Goal: Task Accomplishment & Management: Use online tool/utility

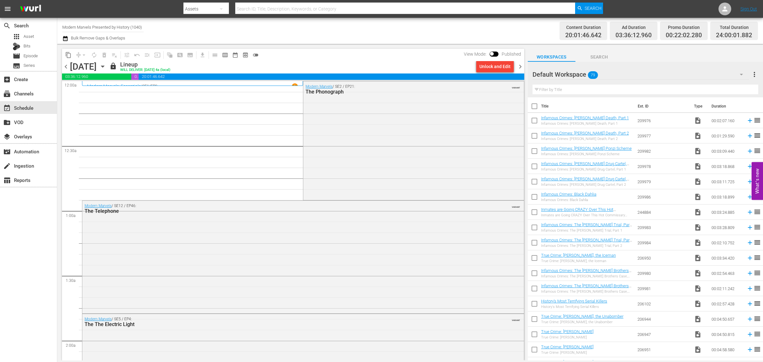
click at [521, 64] on span "chevron_right" at bounding box center [521, 67] width 8 height 8
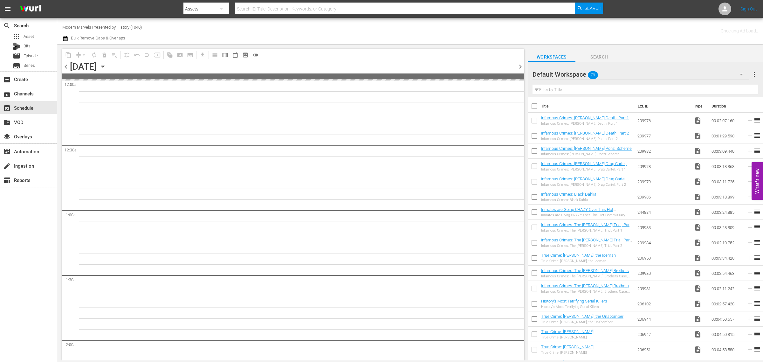
click at [390, 22] on div "Channel Title Modern Marvels Presented by History (1040) Bulk Remove Gaps & Ove…" at bounding box center [251, 30] width 379 height 23
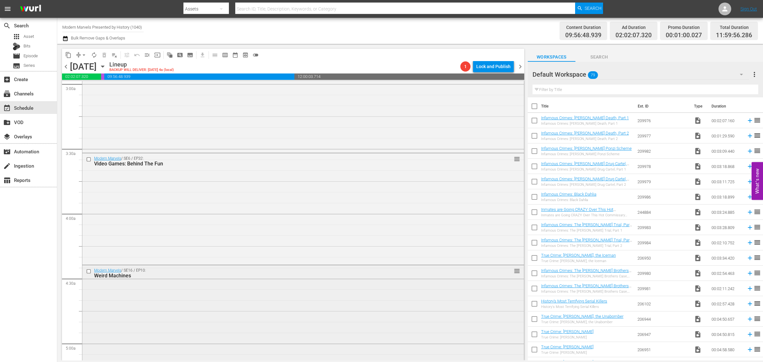
scroll to position [517, 0]
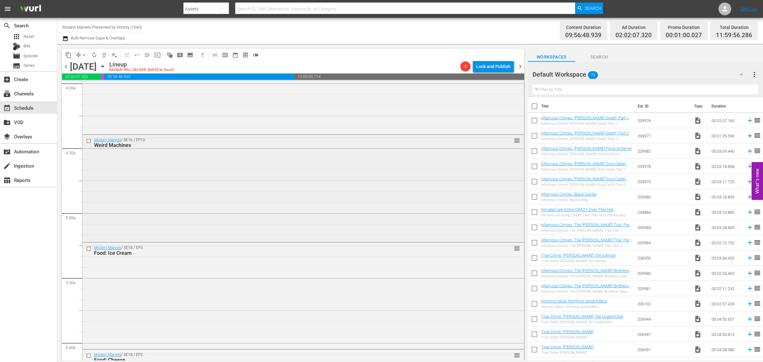
click at [227, 170] on div "Modern Marvels / SE16 / EP10: Weird Machines reorder" at bounding box center [303, 188] width 442 height 106
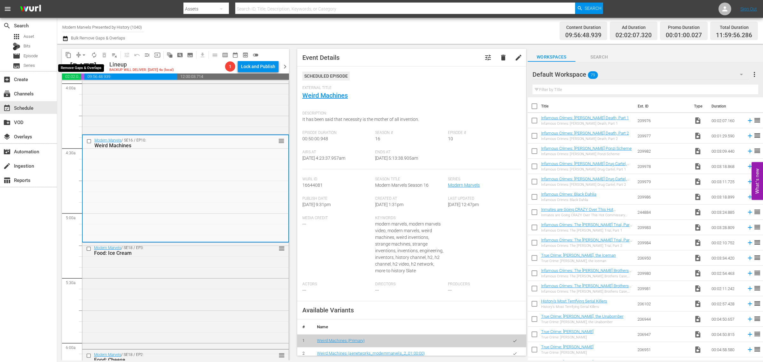
click at [81, 56] on span "arrow_drop_down" at bounding box center [84, 55] width 6 height 6
click at [82, 66] on li "Align to Midnight" at bounding box center [84, 67] width 67 height 10
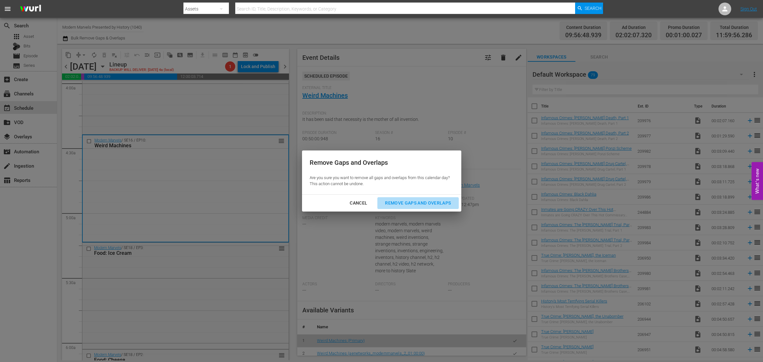
click at [410, 205] on div "Remove Gaps and Overlaps" at bounding box center [418, 203] width 76 height 8
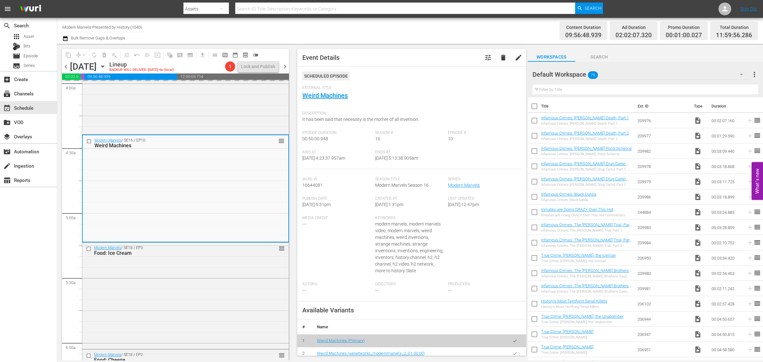
click at [393, 34] on div "Channel Title Modern Marvels Presented by History (1040) Bulk Remove Gaps & Ove…" at bounding box center [251, 30] width 379 height 23
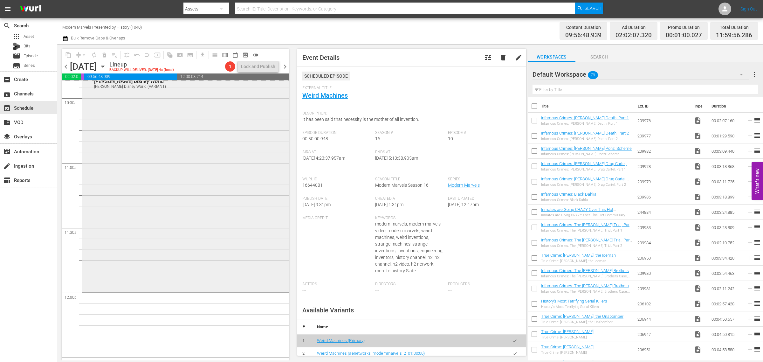
scroll to position [1352, 0]
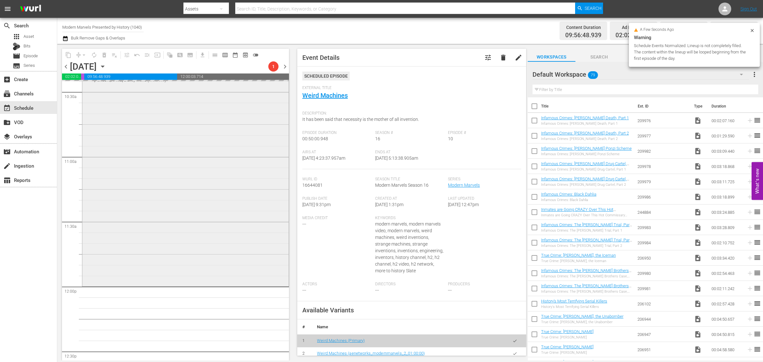
drag, startPoint x: 184, startPoint y: 194, endPoint x: 179, endPoint y: 188, distance: 8.1
click at [179, 188] on div "Modern Marvels / SE11 / EP59: Walt Disney World Walt Disney World (VARIANT) VAR…" at bounding box center [185, 175] width 206 height 220
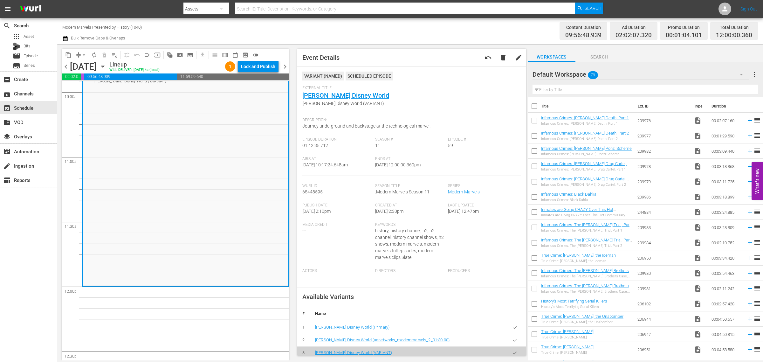
click at [95, 56] on span "autorenew_outlined" at bounding box center [94, 55] width 6 height 6
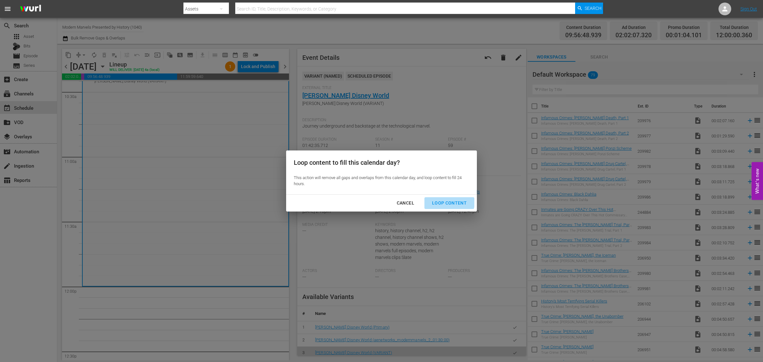
click at [447, 201] on div "Loop Content" at bounding box center [449, 203] width 45 height 8
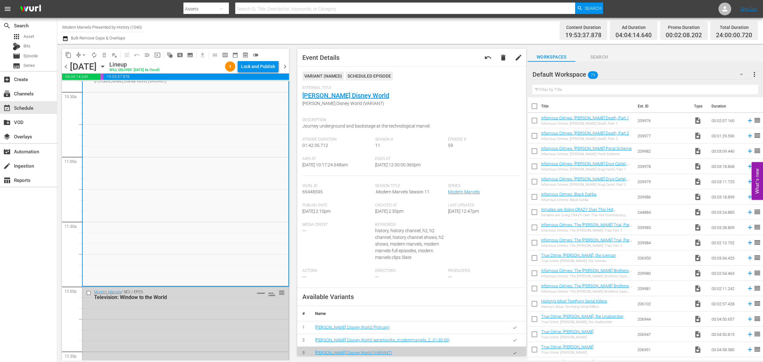
click at [389, 36] on div "Channel Title Modern Marvels Presented by History (1040) Bulk Remove Gaps & Ove…" at bounding box center [251, 30] width 379 height 23
click at [262, 66] on div "Lock and Publish" at bounding box center [258, 66] width 34 height 11
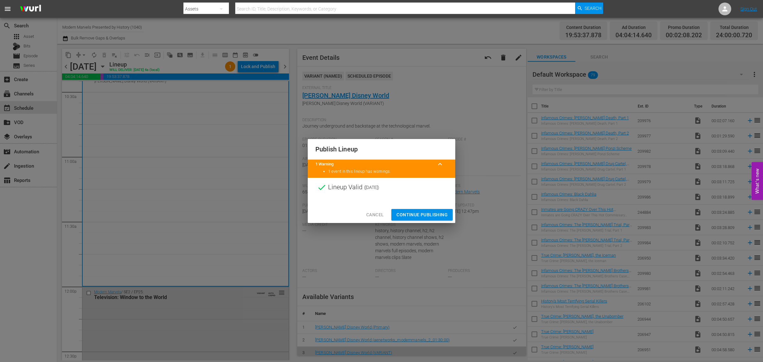
click at [429, 215] on span "Continue Publishing" at bounding box center [422, 215] width 51 height 8
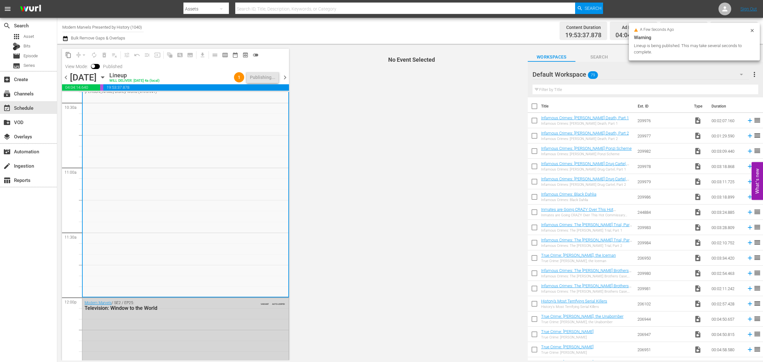
click at [493, 29] on div "Content Duration 19:53:37.878 Ad Duration 04:04:14.640 Promo Duration 00:02:08.…" at bounding box center [600, 30] width 316 height 23
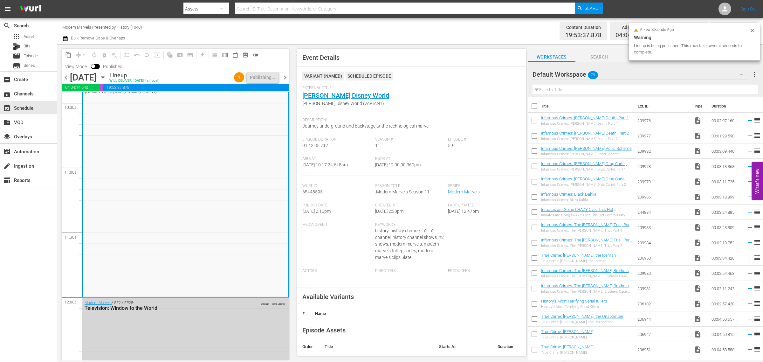
click at [364, 33] on div "Channel Title Modern Marvels Presented by History (1040) Bulk Remove Gaps & Ove…" at bounding box center [251, 30] width 379 height 23
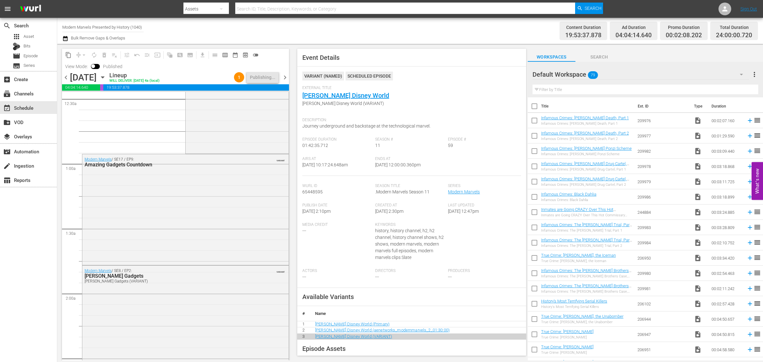
scroll to position [0, 0]
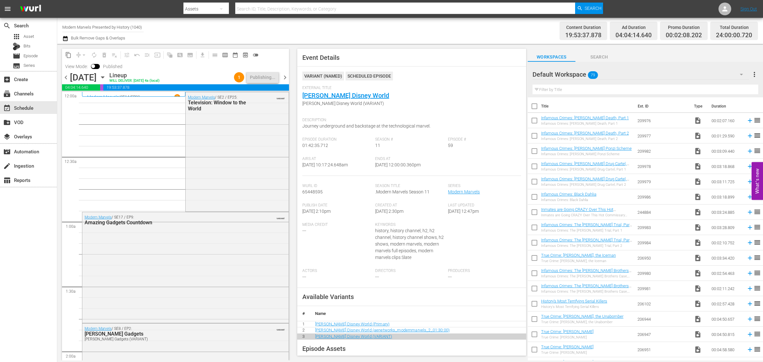
click at [389, 30] on div "Channel Title Modern Marvels Presented by History (1040) Bulk Remove Gaps & Ove…" at bounding box center [251, 30] width 379 height 23
click at [410, 34] on div "Channel Title Modern Marvels Presented by History (1040) Bulk Remove Gaps & Ove…" at bounding box center [251, 30] width 379 height 23
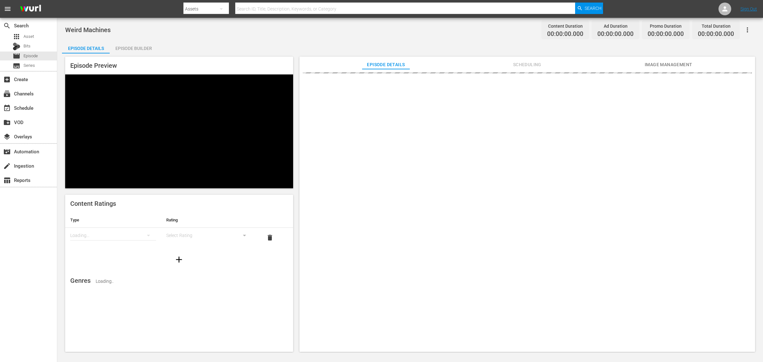
click at [127, 51] on div "Episode Builder" at bounding box center [134, 48] width 48 height 15
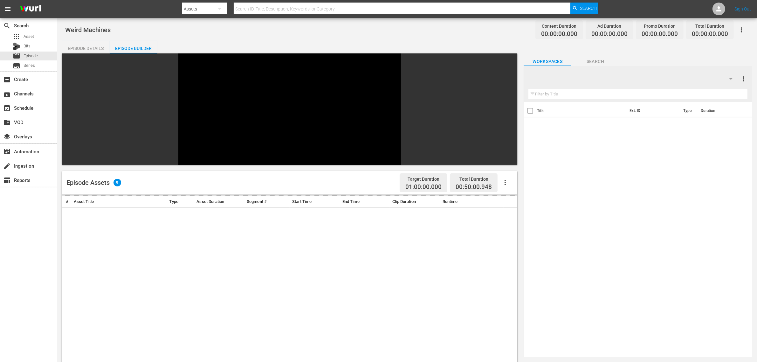
click at [371, 37] on div "Weird Machines Content Duration 00:00:00.000 Ad Duration 00:00:00.000 Promo Dur…" at bounding box center [407, 266] width 700 height 496
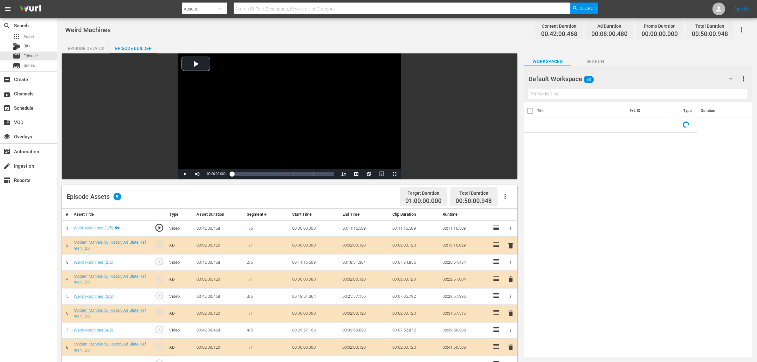
click at [610, 76] on div "Default Workspace 88" at bounding box center [634, 79] width 210 height 18
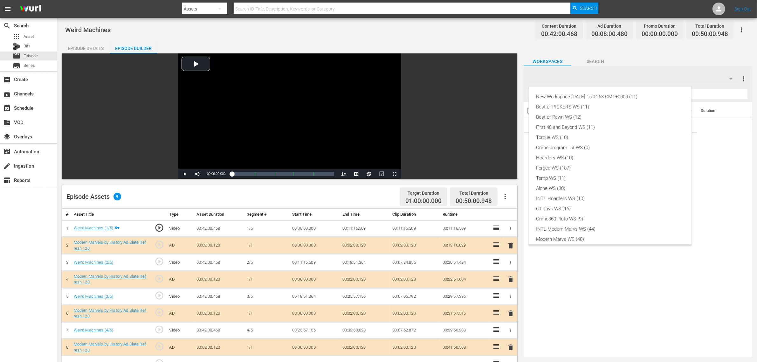
scroll to position [14, 0]
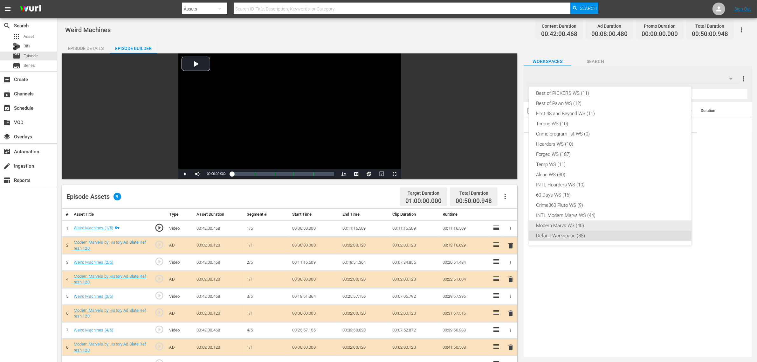
click at [571, 227] on div "Modern Marvs WS (40)" at bounding box center [611, 225] width 148 height 10
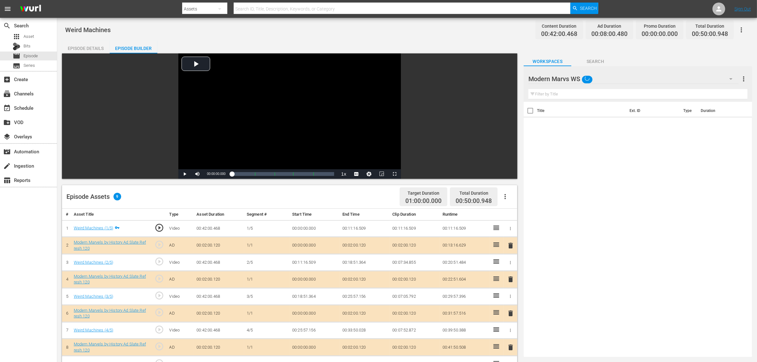
click at [457, 25] on div "Weird Machines Content Duration 00:42:00.468 Ad Duration 00:08:00.480 Promo Dur…" at bounding box center [407, 30] width 684 height 14
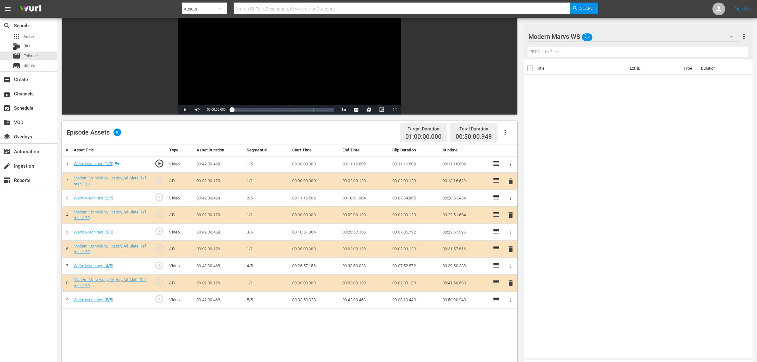
scroll to position [165, 0]
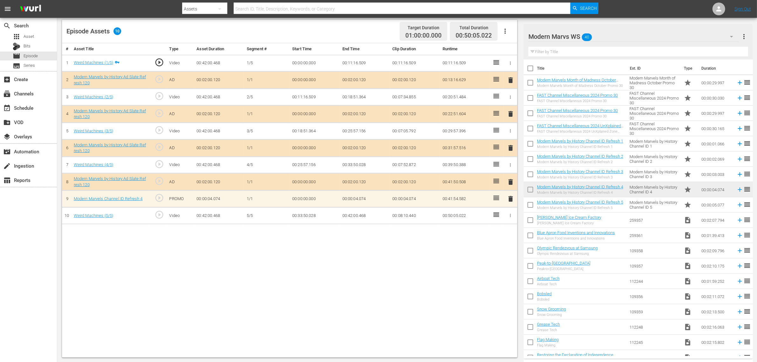
click at [610, 6] on nav "menu Search By Assets Search ID, Title, Description, Keywords, or Category Sear…" at bounding box center [378, 9] width 757 height 18
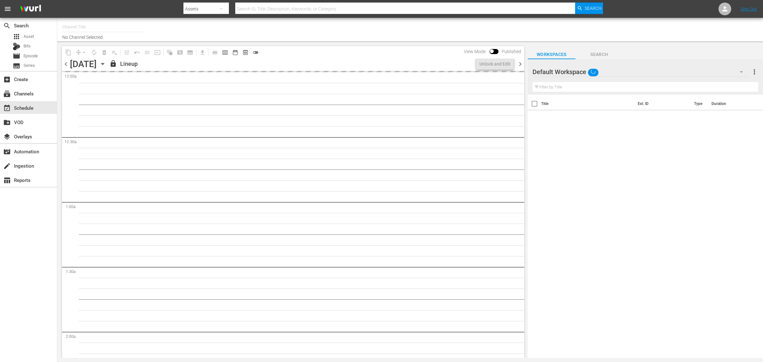
type input "Modern Marvels Presented by History (1040)"
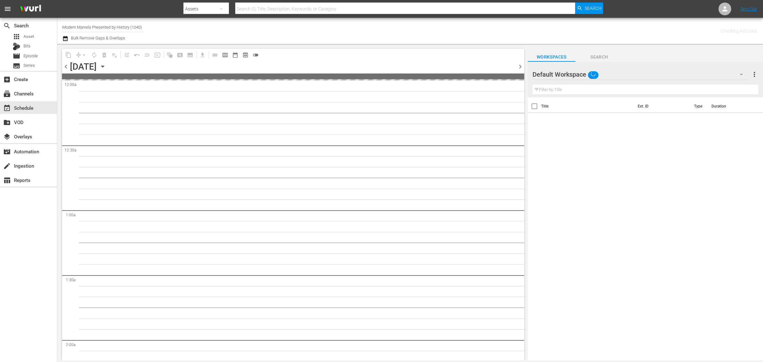
click at [449, 28] on div "Checking Ad Load.." at bounding box center [600, 30] width 316 height 23
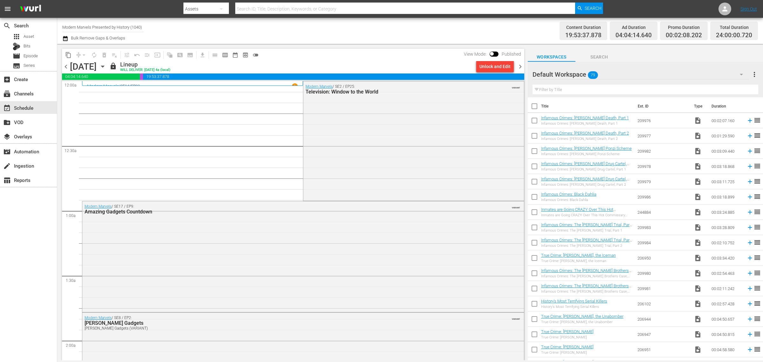
click at [414, 31] on div "Channel Title Modern Marvels Presented by History (1040) Bulk Remove Gaps & Ove…" at bounding box center [251, 30] width 379 height 23
click at [519, 63] on span "chevron_right" at bounding box center [521, 67] width 8 height 8
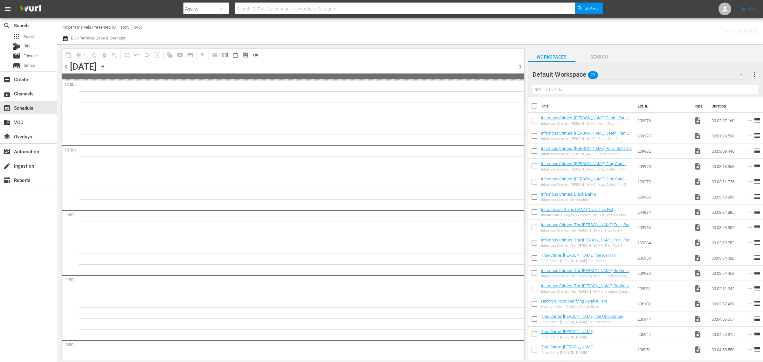
click at [356, 31] on div "Channel Title Modern Marvels Presented by History (1040) Bulk Remove Gaps & Ove…" at bounding box center [251, 30] width 379 height 23
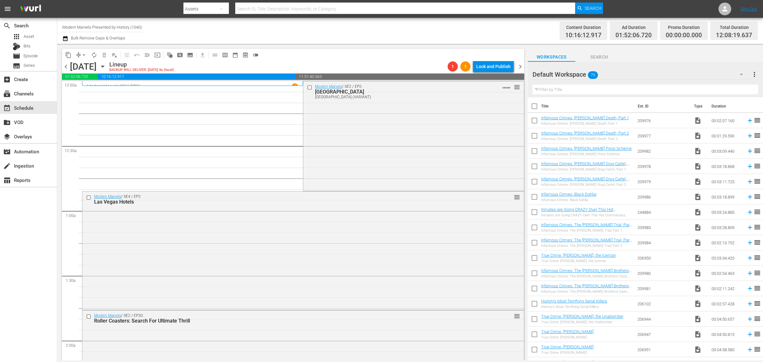
click at [330, 27] on div "Channel Title Modern Marvels Presented by History (1040) Bulk Remove Gaps & Ove…" at bounding box center [251, 30] width 379 height 23
click at [360, 132] on div "Modern Marvels / SE2 / EP2: Las Vegas Las Vegas (VARIANT) VARIANT reorder" at bounding box center [413, 135] width 220 height 108
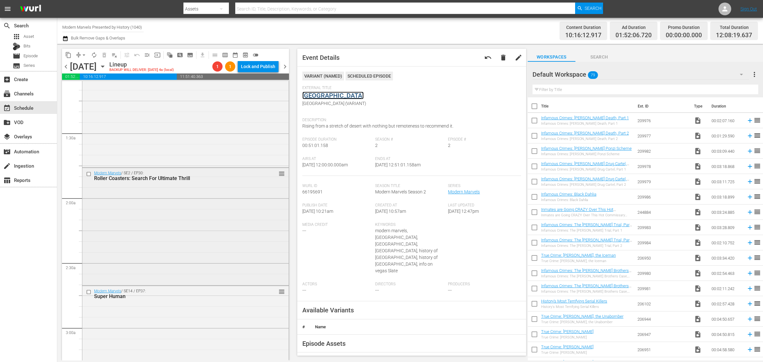
scroll to position [199, 0]
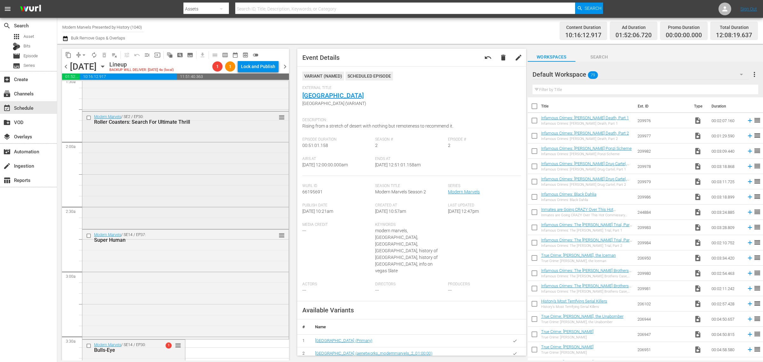
click at [163, 199] on div "Modern Marvels / SE2 / EP30: Roller Coasters: Search For Ultimate Thrill reorder" at bounding box center [185, 170] width 206 height 116
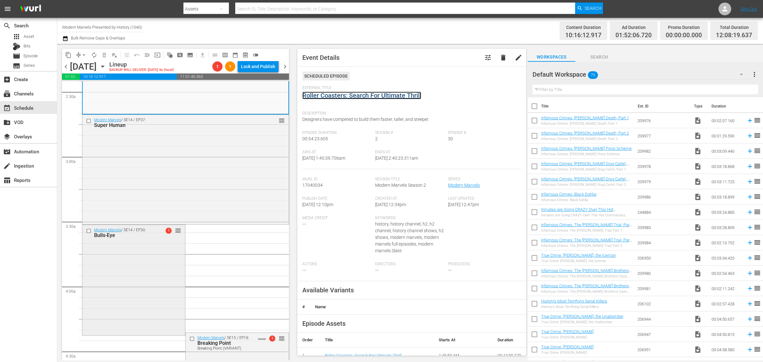
scroll to position [358, 0]
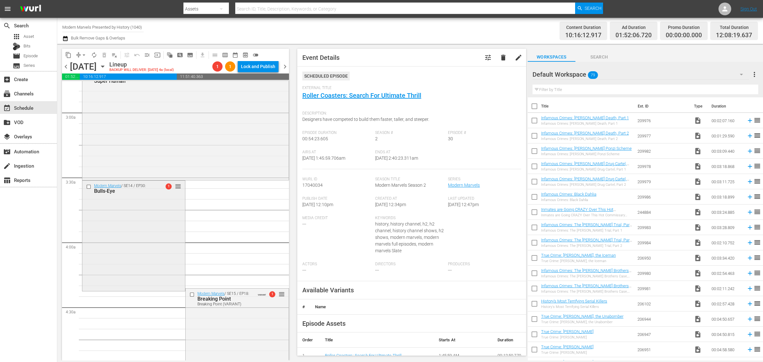
click at [153, 212] on div "Modern Marvels / SE14 / EP30: Bulls-Eye 1 reorder" at bounding box center [133, 235] width 103 height 109
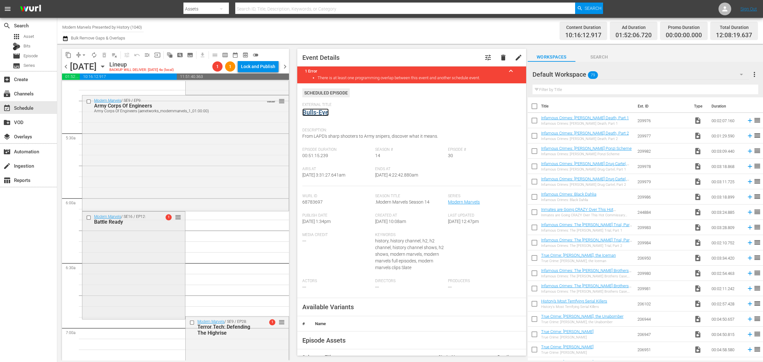
scroll to position [676, 0]
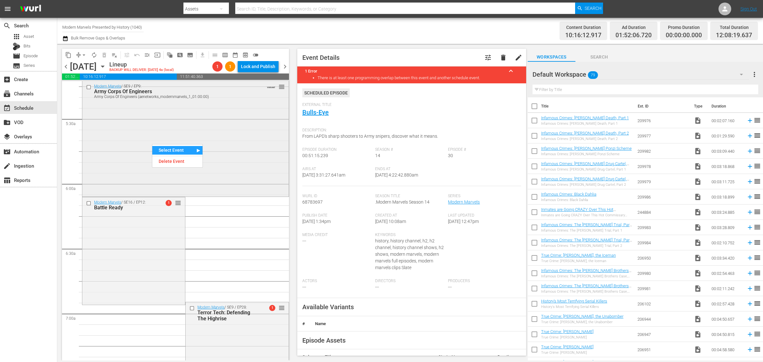
click at [176, 107] on div "Modern Marvels / SE9 / EP9: Army Corps Of Engineers Army Corps Of Engineers (ae…" at bounding box center [185, 138] width 206 height 114
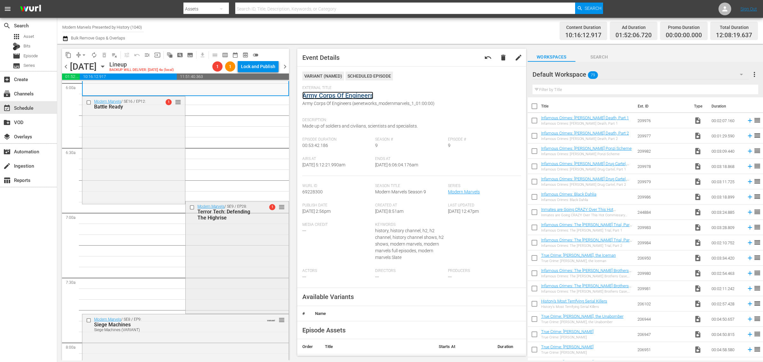
scroll to position [875, 0]
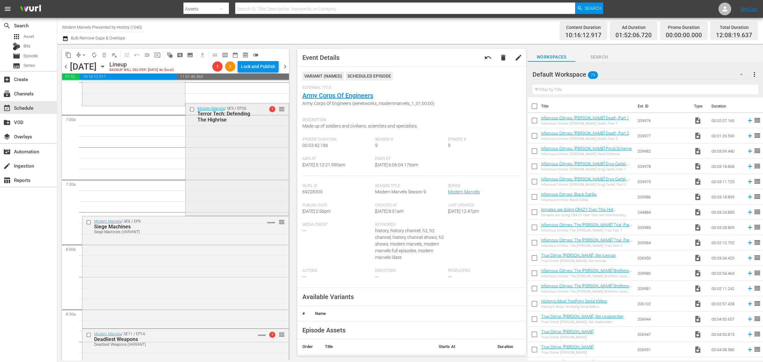
click at [226, 150] on div "Modern Marvels / SE9 / EP28: Terror Tech: Defending The Highrise 1 reorder" at bounding box center [237, 158] width 103 height 111
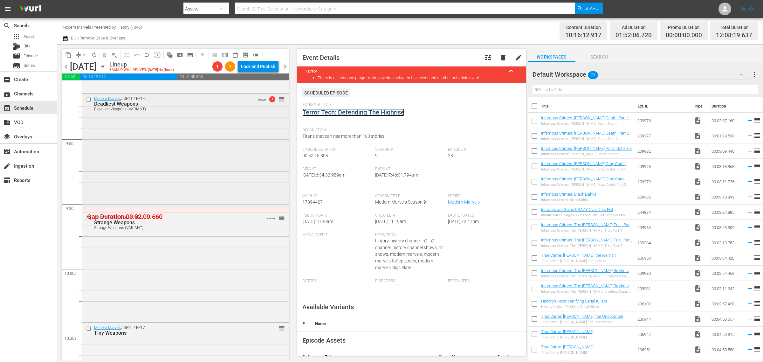
scroll to position [1113, 0]
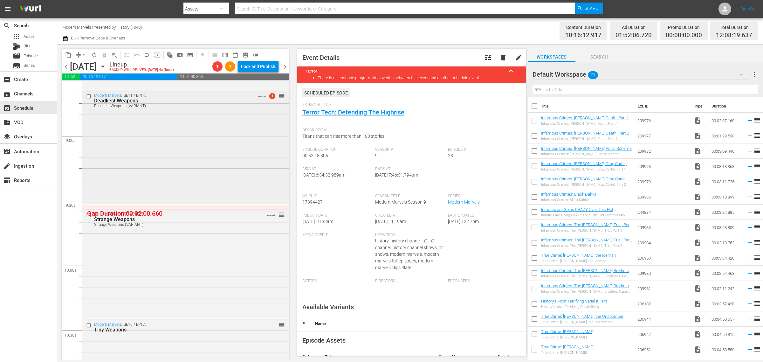
click at [180, 140] on div "Modern Marvels / SE11 / EP14: Deadliest Weapons Deadliest Weapons (VARIANT) VAR…" at bounding box center [185, 146] width 206 height 113
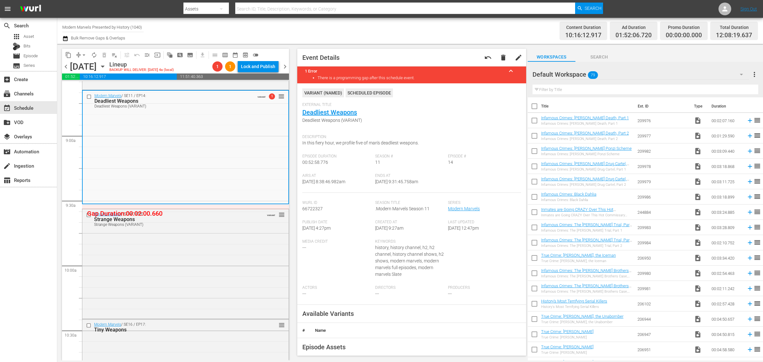
click at [322, 31] on div "Channel Title Modern Marvels Presented by History (1040) Bulk Remove Gaps & Ove…" at bounding box center [251, 30] width 379 height 23
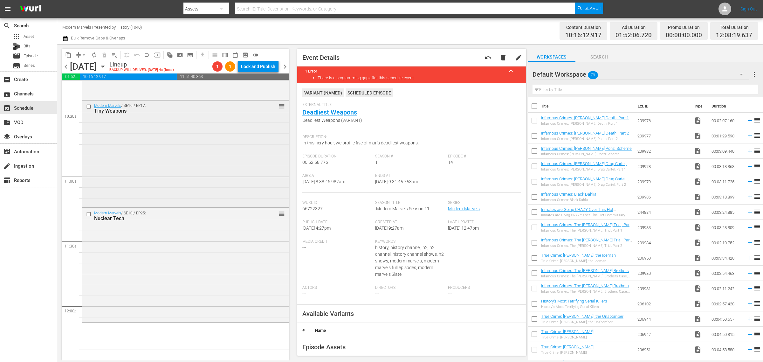
scroll to position [1352, 0]
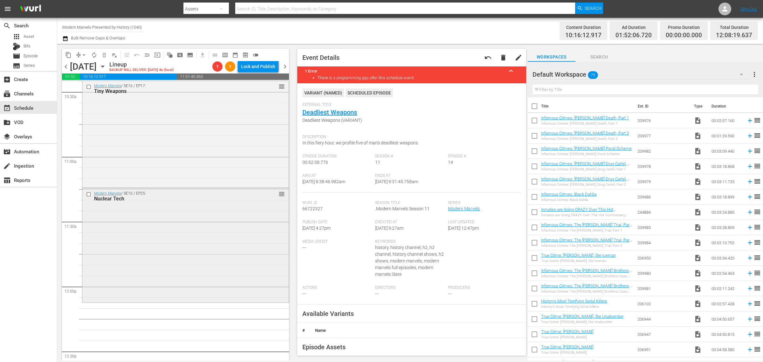
click at [160, 232] on div "Modern Marvels / SE10 / EP25: Nuclear Tech reorder" at bounding box center [185, 244] width 206 height 113
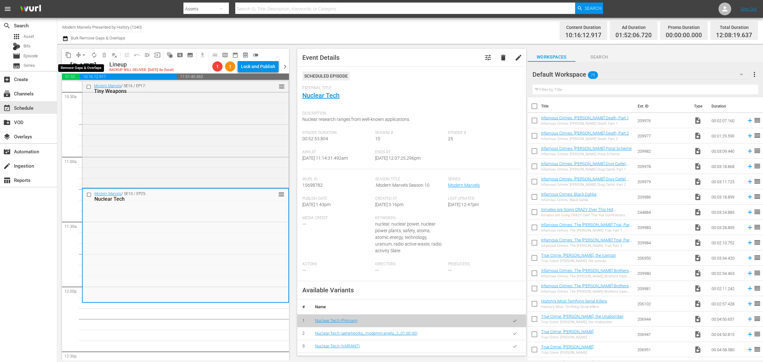
click at [84, 53] on span "arrow_drop_down" at bounding box center [84, 55] width 6 height 6
click at [83, 68] on li "Align to Midnight" at bounding box center [84, 67] width 67 height 10
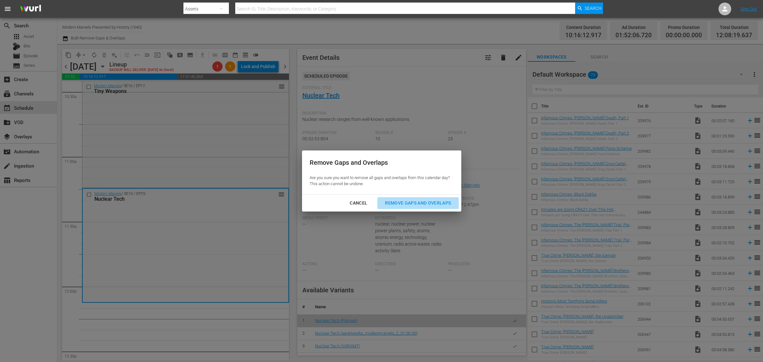
click at [422, 203] on div "Remove Gaps and Overlaps" at bounding box center [418, 203] width 76 height 8
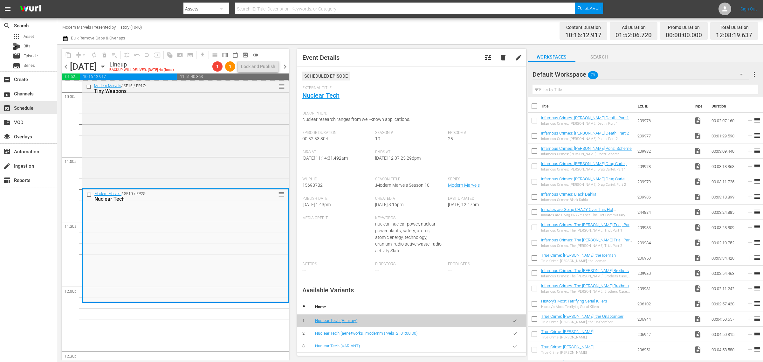
click at [425, 32] on div "Channel Title Modern Marvels Presented by History (1040) Bulk Remove Gaps & Ove…" at bounding box center [251, 30] width 379 height 23
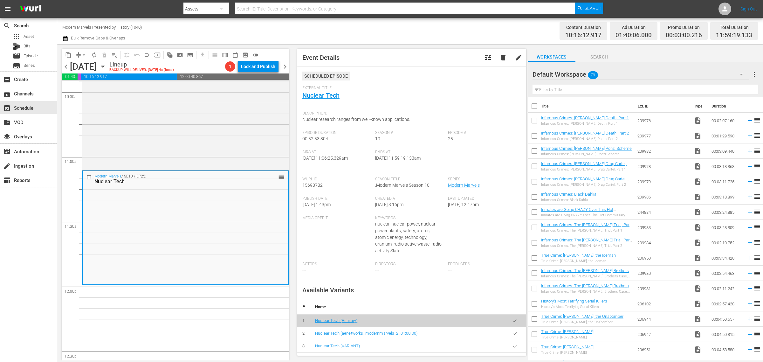
click at [83, 56] on span "arrow_drop_down" at bounding box center [84, 55] width 6 height 6
click at [85, 66] on li "Align to Midnight" at bounding box center [84, 67] width 67 height 10
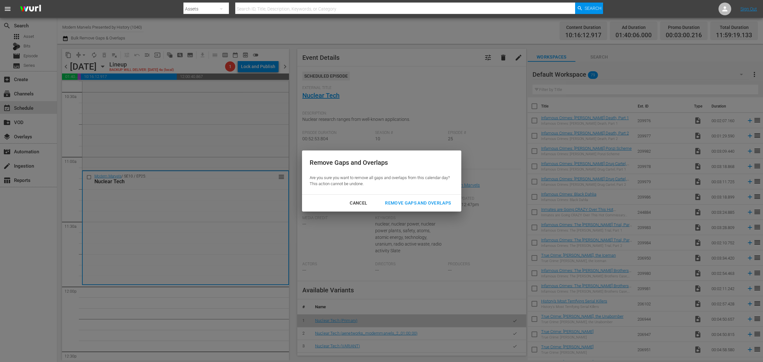
drag, startPoint x: 430, startPoint y: 199, endPoint x: 438, endPoint y: 188, distance: 13.7
click at [430, 199] on button "Remove Gaps and Overlaps" at bounding box center [418, 203] width 81 height 12
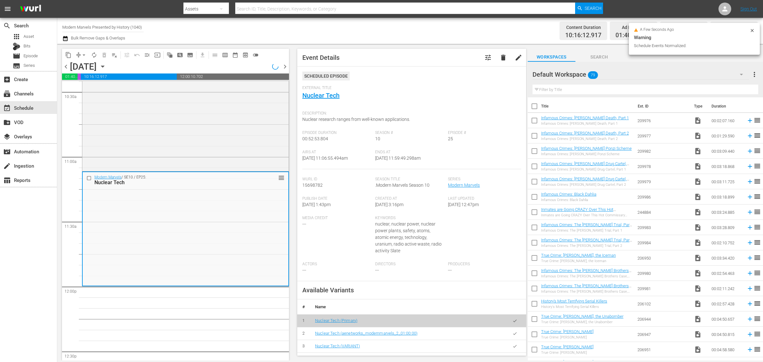
scroll to position [1341, 0]
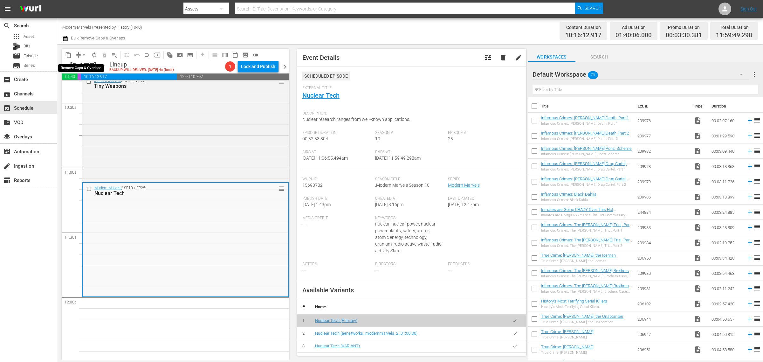
click at [82, 53] on span "arrow_drop_down" at bounding box center [84, 55] width 6 height 6
click at [88, 64] on li "Align to Midnight" at bounding box center [84, 67] width 67 height 10
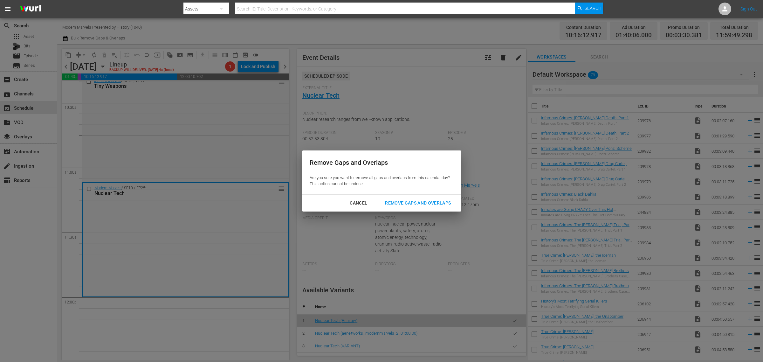
click at [398, 201] on div "Remove Gaps and Overlaps" at bounding box center [418, 203] width 76 height 8
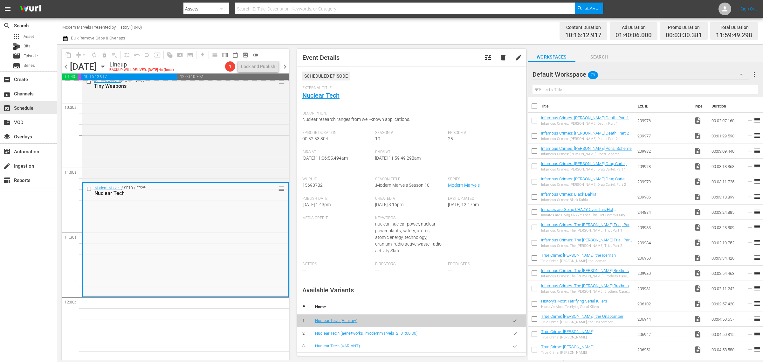
click at [399, 40] on div "Channel Title Modern Marvels Presented by History (1040) Bulk Remove Gaps & Ove…" at bounding box center [251, 30] width 379 height 23
click at [467, 28] on div "Content Duration 10:16:12.917 Ad Duration 01:40:06.000 Promo Duration 00:03:30.…" at bounding box center [600, 30] width 316 height 23
click at [84, 55] on span "arrow_drop_down" at bounding box center [84, 55] width 6 height 6
click at [84, 70] on li "Align to Midnight" at bounding box center [84, 67] width 67 height 10
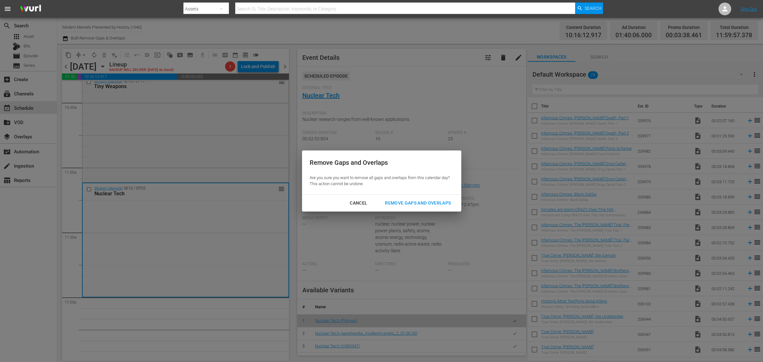
click at [430, 204] on div "Remove Gaps and Overlaps" at bounding box center [418, 203] width 76 height 8
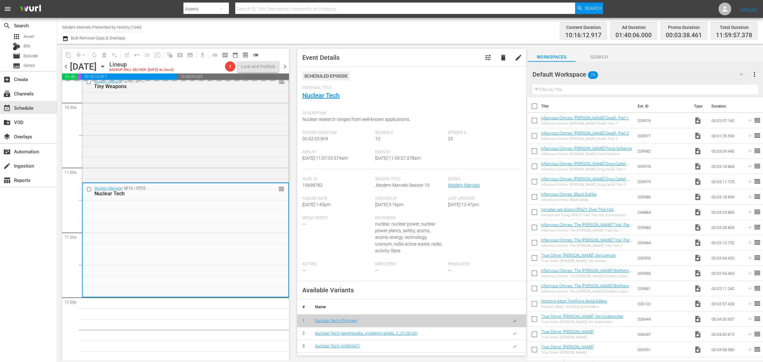
click at [430, 23] on div "Channel Title Modern Marvels Presented by History (1040) Bulk Remove Gaps & Ove…" at bounding box center [251, 30] width 379 height 23
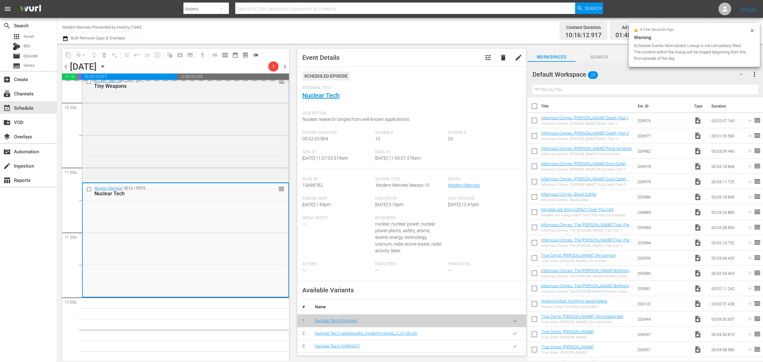
click at [375, 32] on div "Channel Title Modern Marvels Presented by History (1040) Bulk Remove Gaps & Ove…" at bounding box center [251, 30] width 379 height 23
click at [387, 28] on div "Channel Title Modern Marvels Presented by History (1040) Bulk Remove Gaps & Ove…" at bounding box center [251, 30] width 379 height 23
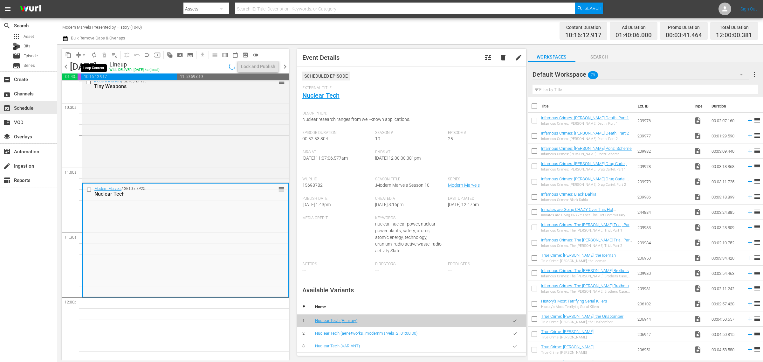
click at [94, 56] on span "autorenew_outlined" at bounding box center [94, 55] width 6 height 6
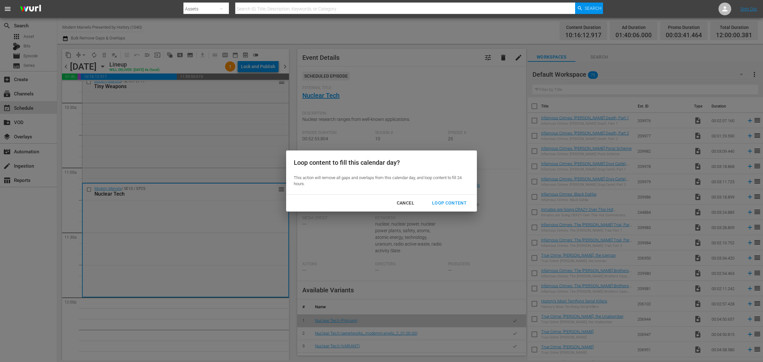
click at [452, 201] on div "Loop Content" at bounding box center [449, 203] width 45 height 8
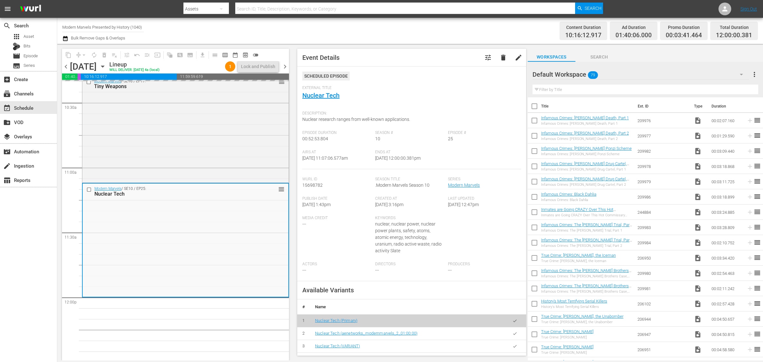
click at [411, 27] on div "Channel Title Modern Marvels Presented by History (1040) Bulk Remove Gaps & Ove…" at bounding box center [251, 30] width 379 height 23
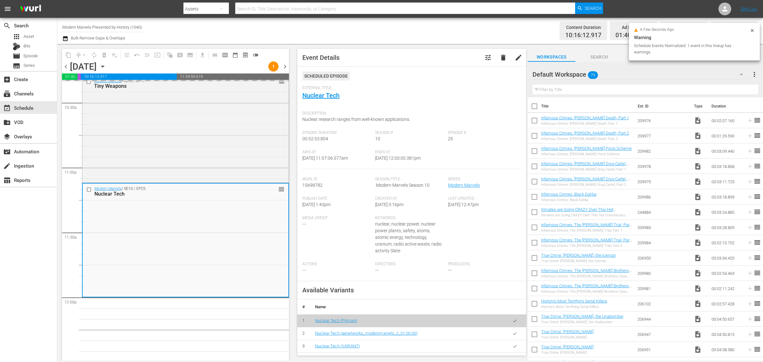
click at [433, 29] on div "Channel Title Modern Marvels Presented by History (1040) Bulk Remove Gaps & Ove…" at bounding box center [251, 30] width 379 height 23
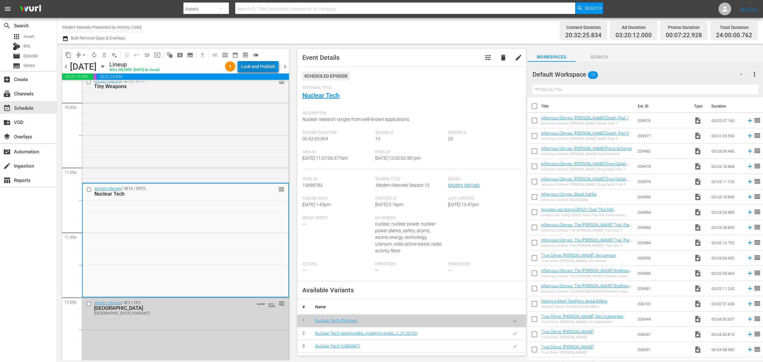
click at [260, 67] on div "Lock and Publish" at bounding box center [258, 66] width 34 height 11
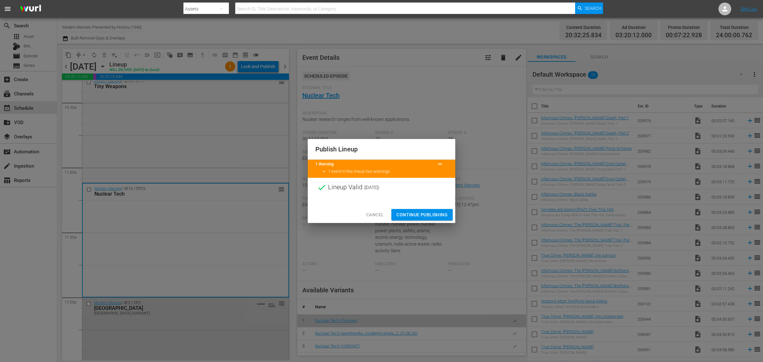
click at [416, 214] on span "Continue Publishing" at bounding box center [422, 215] width 51 height 8
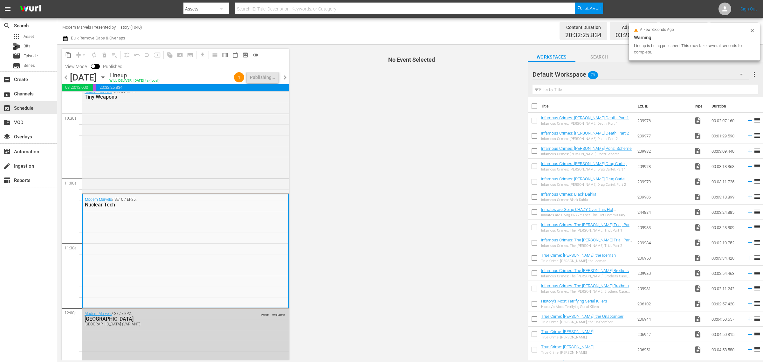
click at [357, 40] on div "Channel Title Modern Marvels Presented by History (1040) Bulk Remove Gaps & Ove…" at bounding box center [251, 30] width 379 height 23
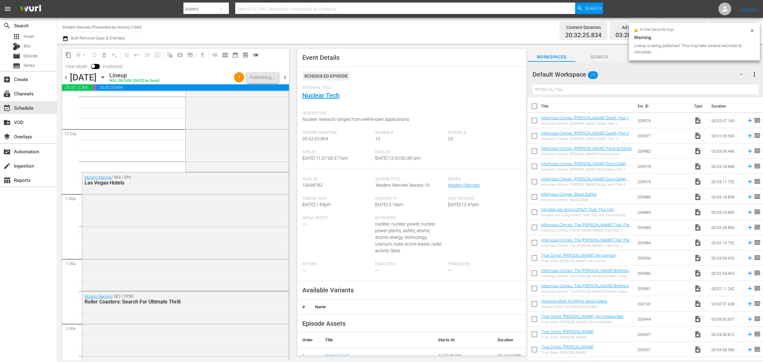
scroll to position [0, 0]
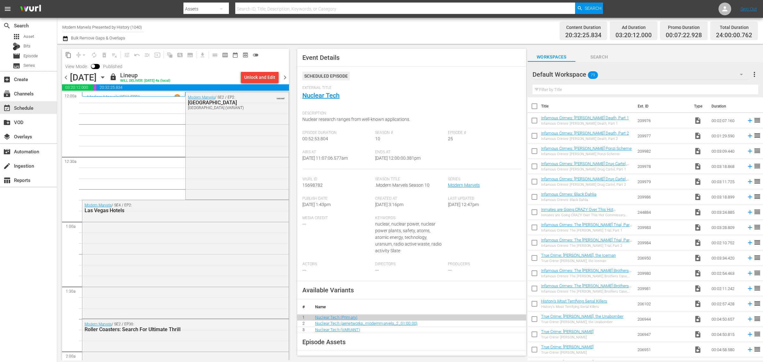
click at [390, 30] on div "Channel Title Modern Marvels Presented by History (1040) Bulk Remove Gaps & Ove…" at bounding box center [251, 30] width 379 height 23
click at [284, 74] on span "chevron_right" at bounding box center [285, 77] width 8 height 8
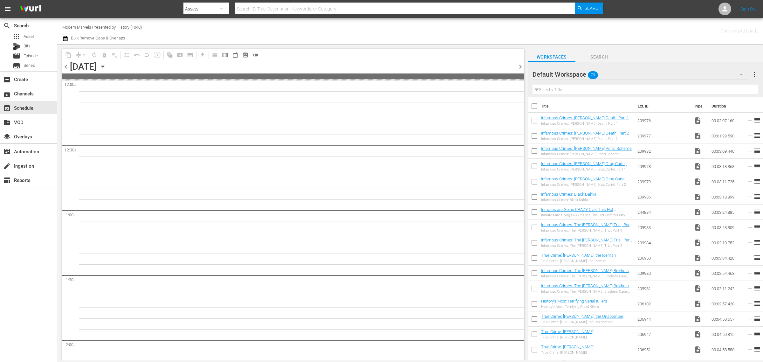
click at [376, 26] on div "Channel Title Modern Marvels Presented by History (1040) Bulk Remove Gaps & Ove…" at bounding box center [251, 30] width 379 height 23
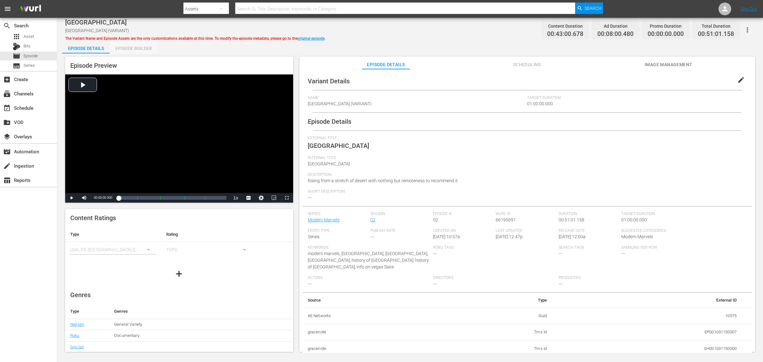
click at [139, 48] on div "Episode Builder" at bounding box center [134, 48] width 48 height 15
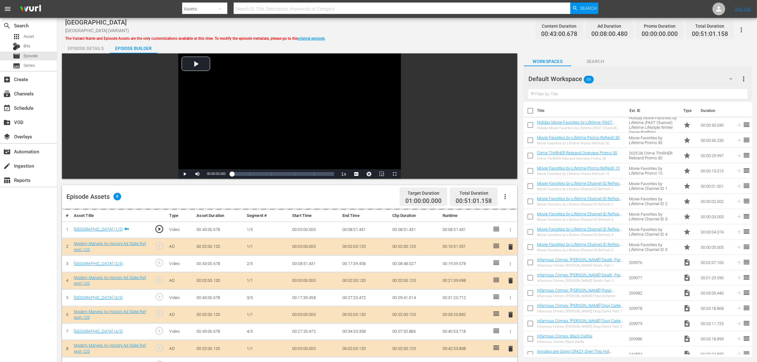
click at [444, 31] on div "Las Vegas Las Vegas (VARIANT) The Variant Name and Episode Assets are the only …" at bounding box center [407, 30] width 684 height 14
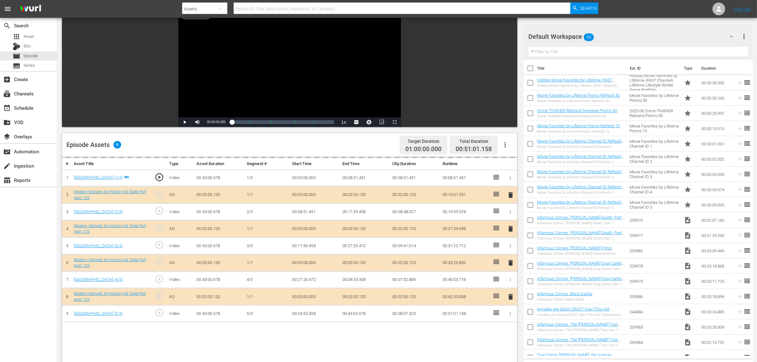
scroll to position [159, 0]
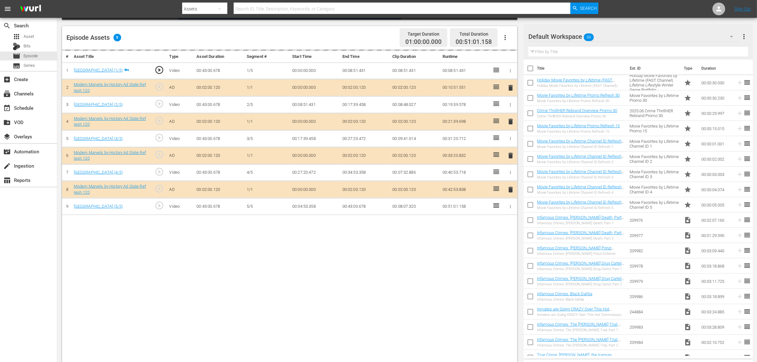
click at [610, 34] on div "Default Workspace 88" at bounding box center [634, 37] width 211 height 18
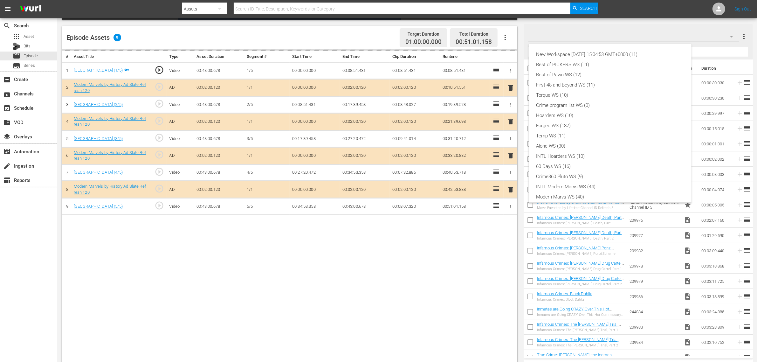
scroll to position [14, 0]
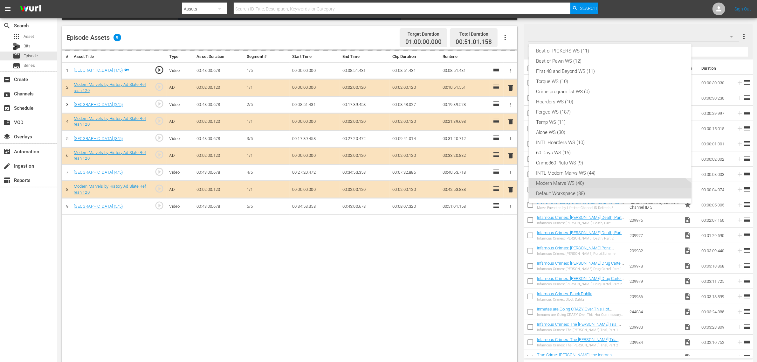
click at [560, 183] on div "Modern Marvs WS (40)" at bounding box center [611, 183] width 148 height 10
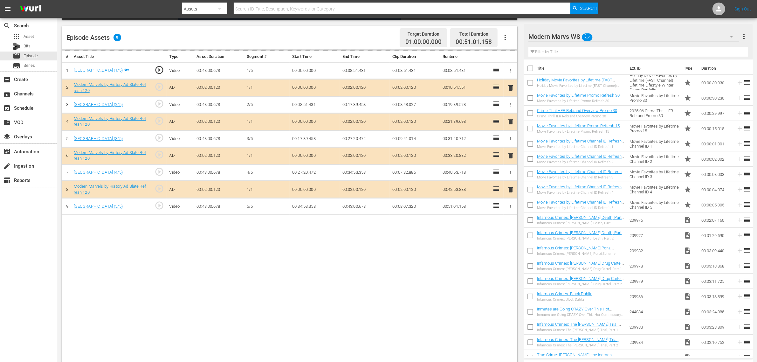
click at [417, 265] on div "New Workspace Tue Sep 23 2025 15:04:53 GMT+0000 (11) Best of PICKERS WS (11) Be…" at bounding box center [378, 181] width 757 height 362
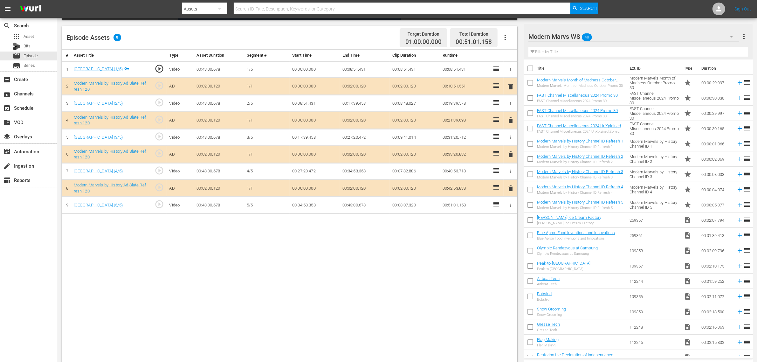
click at [510, 155] on span "delete" at bounding box center [511, 154] width 8 height 8
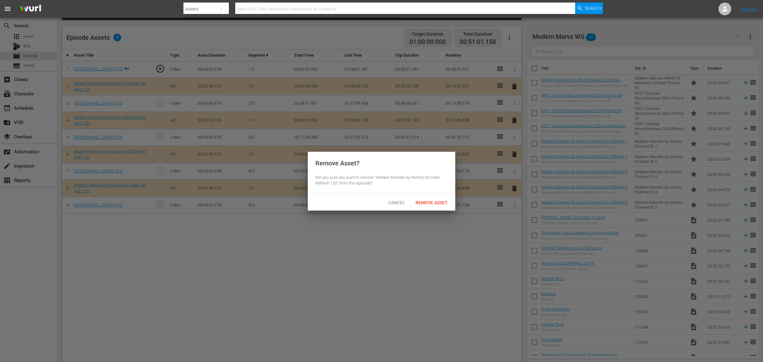
click at [434, 200] on div "Remove Asset" at bounding box center [432, 203] width 42 height 12
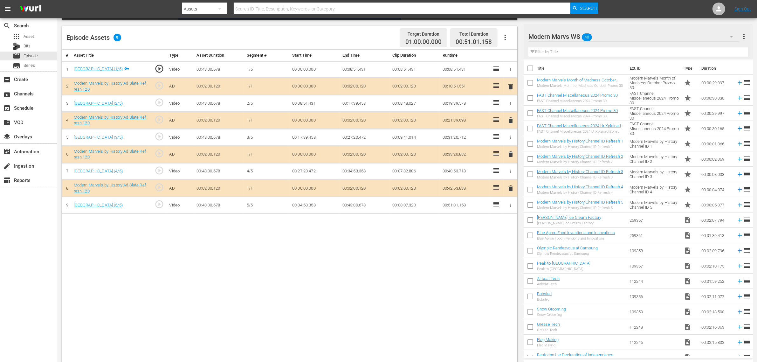
click at [454, 276] on div "# Asset Title Type Asset Duration Segment # Start Time End Time Clip Duration R…" at bounding box center [289, 207] width 455 height 314
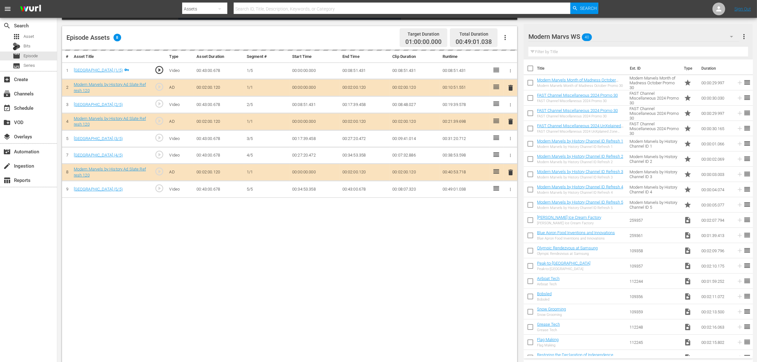
click at [382, 37] on div "Episode Assets 8 Target Duration 01:00:00.000 Total Duration 00:49:01.038" at bounding box center [289, 38] width 455 height 24
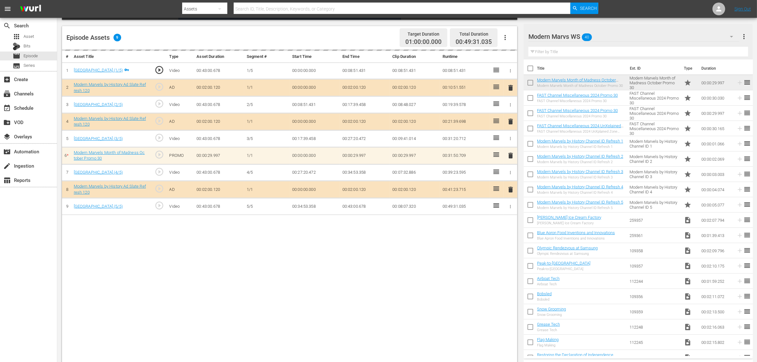
click at [363, 40] on div "Episode Assets 9 Target Duration 01:00:00.000 Total Duration 00:49:31.035" at bounding box center [289, 38] width 455 height 24
click at [610, 6] on nav "menu Search By Assets Search ID, Title, Description, Keywords, or Category Sear…" at bounding box center [378, 9] width 757 height 18
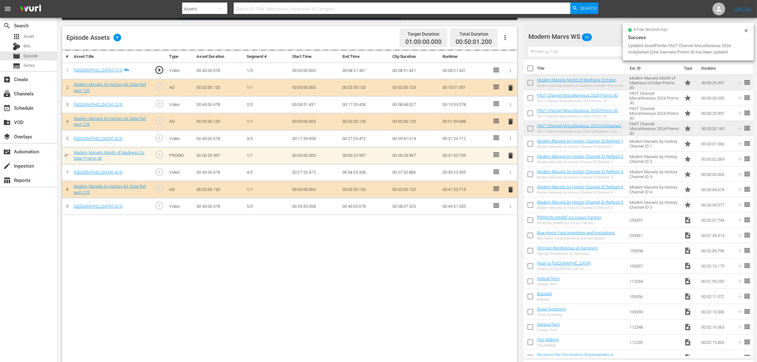
click at [353, 37] on div "Episode Assets 9 Target Duration 01:00:00.000 Total Duration 00:50:01.200" at bounding box center [289, 38] width 455 height 24
click at [535, 21] on div "Video Player is loading. Play Video Play Mute Current Time 00:00:00.000 / Durat…" at bounding box center [407, 128] width 690 height 469
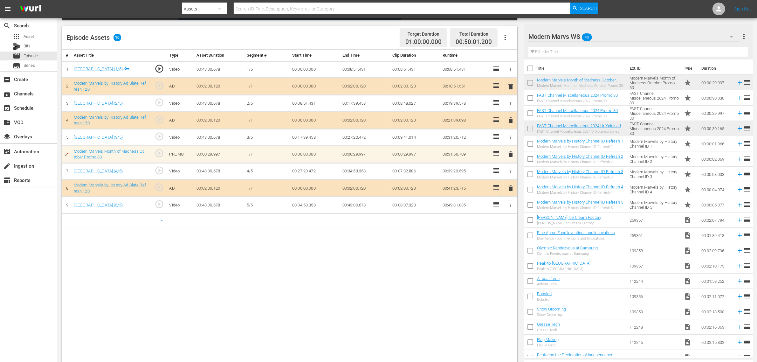
click at [381, 33] on div "Episode Assets 10 Target Duration 01:00:00.000 Total Duration 00:50:01.200" at bounding box center [289, 38] width 455 height 24
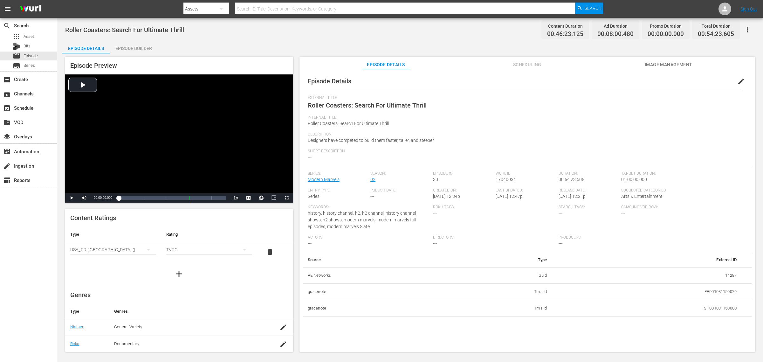
click at [139, 47] on div "Episode Builder" at bounding box center [134, 48] width 48 height 15
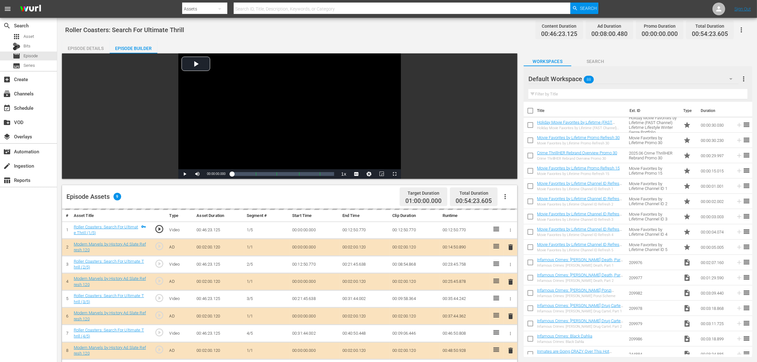
click at [610, 84] on hr at bounding box center [634, 84] width 210 height 0
click at [610, 80] on div "Default Workspace 88" at bounding box center [634, 79] width 210 height 18
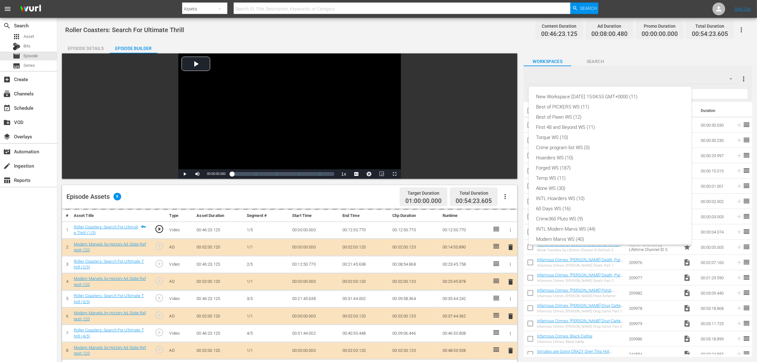
scroll to position [14, 0]
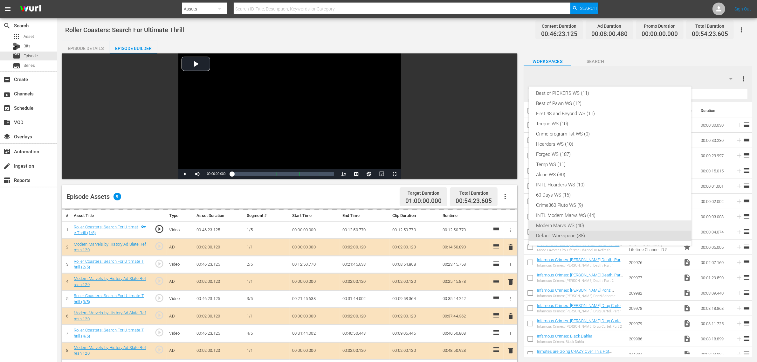
click at [576, 223] on div "Modern Marvs WS (40)" at bounding box center [611, 225] width 148 height 10
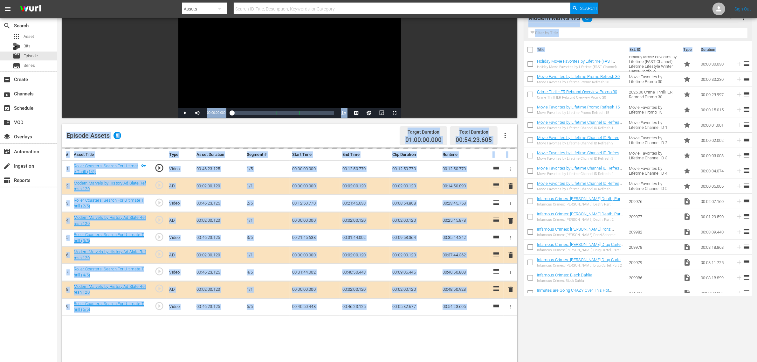
scroll to position [159, 0]
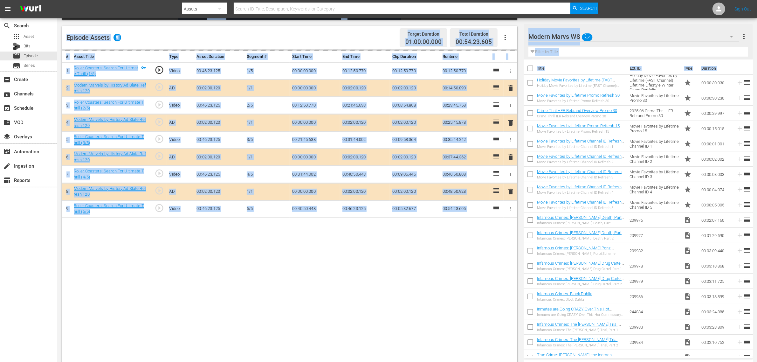
click at [401, 277] on div "# Asset Title Type Asset Duration Segment # Start Time End Time Clip Duration R…" at bounding box center [289, 207] width 455 height 314
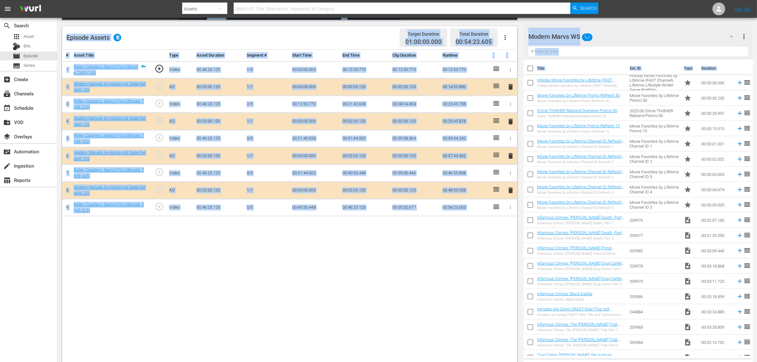
click at [433, 225] on div "# Asset Title Type Asset Duration Segment # Start Time End Time Clip Duration R…" at bounding box center [289, 207] width 455 height 314
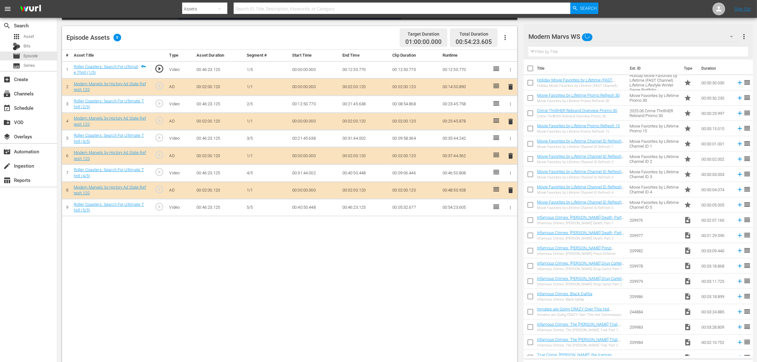
click at [510, 157] on span "delete" at bounding box center [511, 156] width 8 height 8
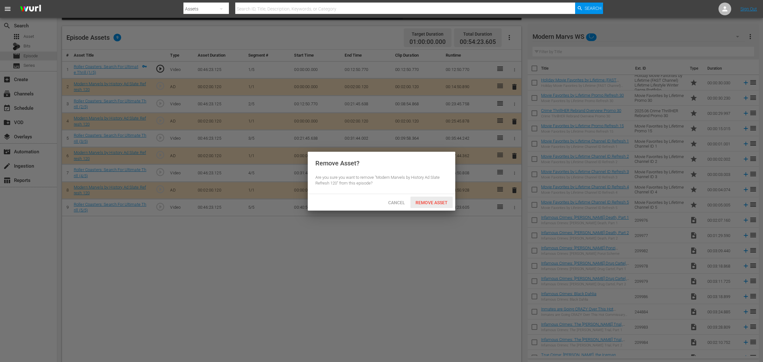
click at [436, 210] on div "Cancel Remove Asset" at bounding box center [382, 202] width 148 height 17
click at [436, 203] on span "Remove Asset" at bounding box center [432, 202] width 42 height 5
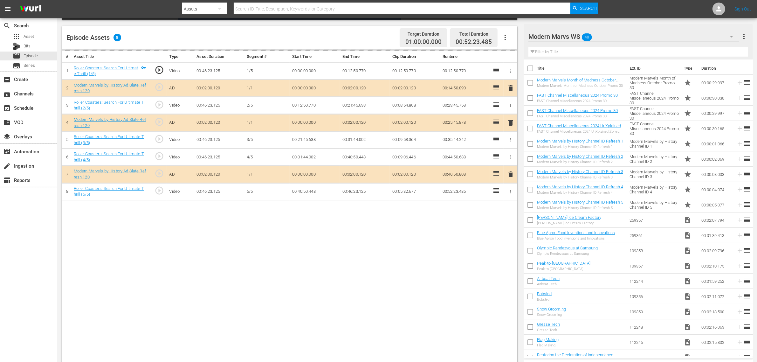
click at [367, 38] on div "Episode Assets 8 Target Duration 01:00:00.000 Total Duration 00:52:23.485" at bounding box center [289, 38] width 455 height 24
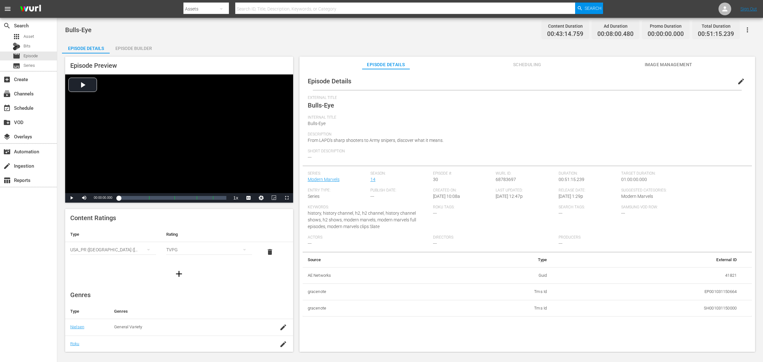
click at [125, 45] on div "Episode Builder" at bounding box center [134, 48] width 48 height 15
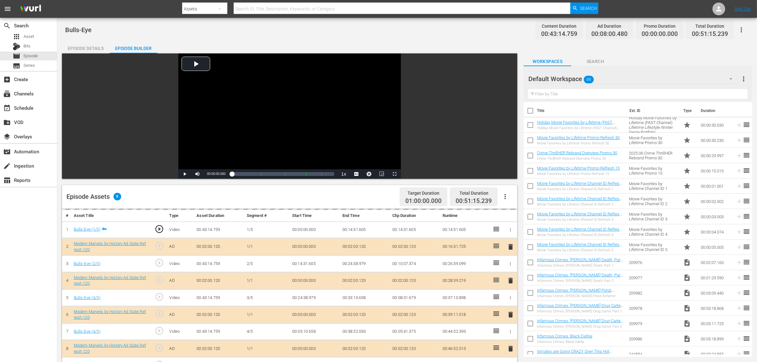
click at [610, 80] on div "Default Workspace 88" at bounding box center [634, 79] width 210 height 18
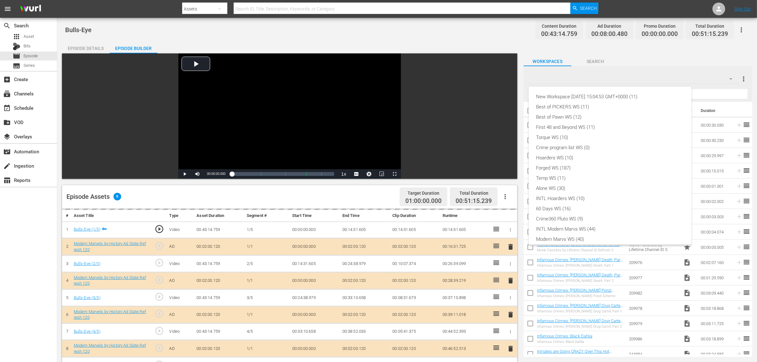
scroll to position [14, 0]
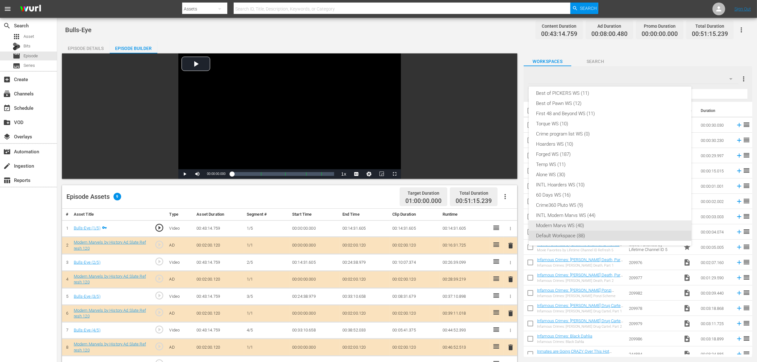
click at [581, 226] on div "Modern Marvs WS (40)" at bounding box center [611, 225] width 148 height 10
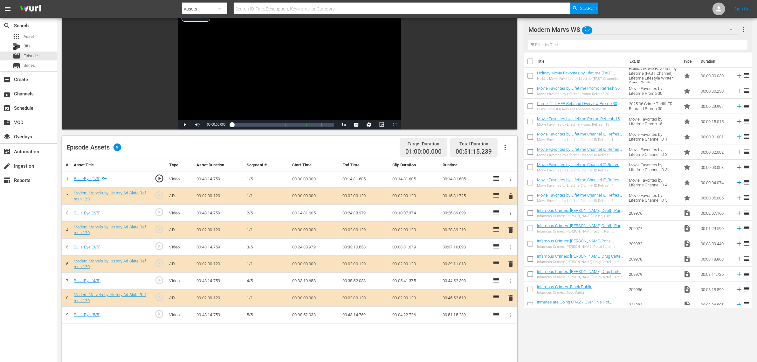
scroll to position [119, 0]
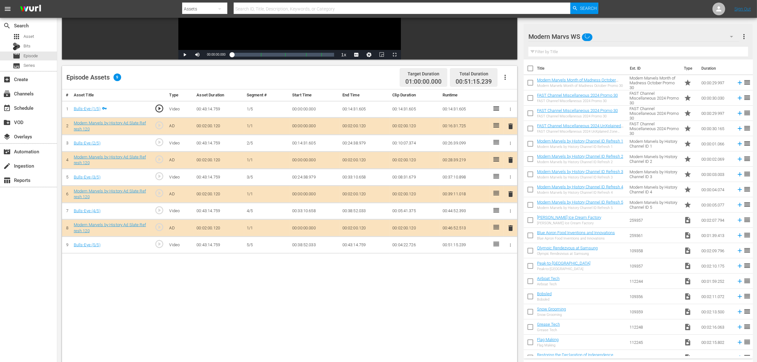
click at [512, 195] on span "delete" at bounding box center [511, 194] width 8 height 8
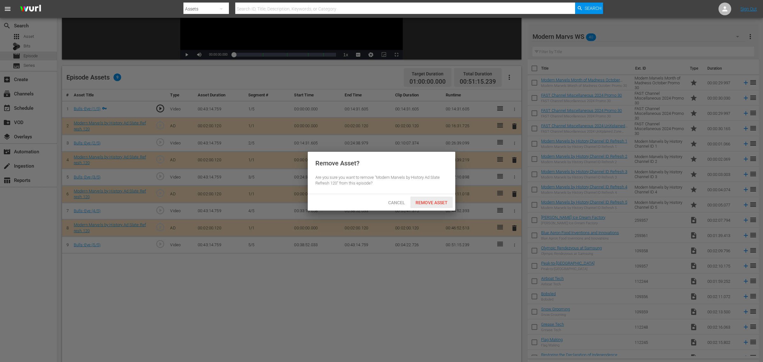
click at [421, 204] on span "Remove Asset" at bounding box center [432, 202] width 42 height 5
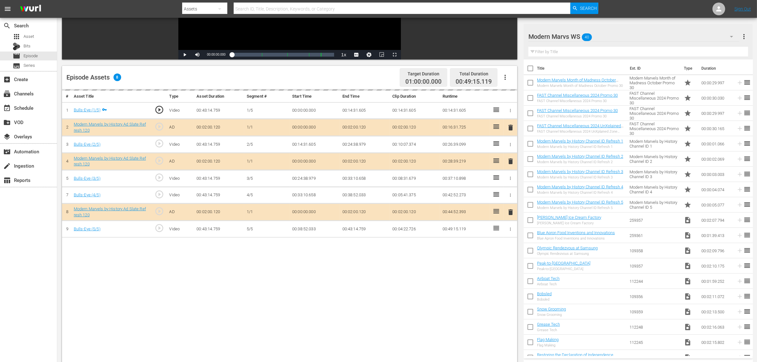
click at [358, 76] on div "Episode Assets 8 Target Duration 01:00:00.000 Total Duration 00:49:15.119" at bounding box center [289, 78] width 455 height 24
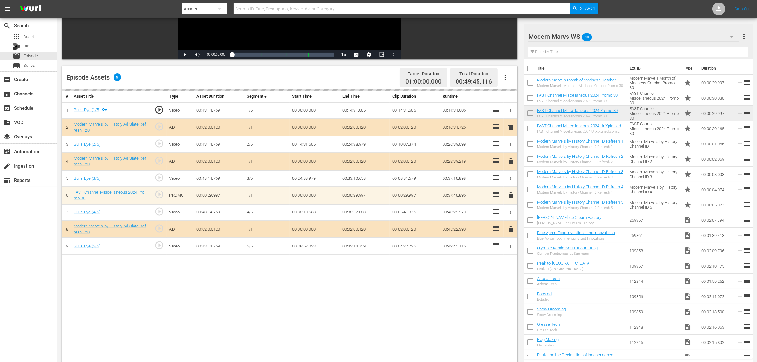
click at [367, 80] on div "Episode Assets 9 Target Duration 01:00:00.000 Total Duration 00:49:45.116" at bounding box center [289, 78] width 455 height 24
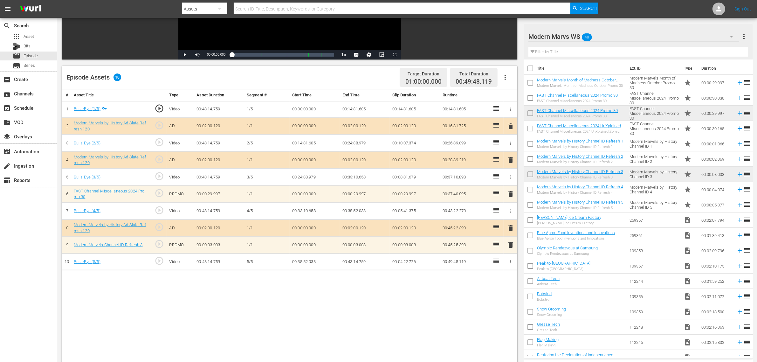
click at [367, 80] on div "Episode Assets 10 Target Duration 01:00:00.000 Total Duration 00:49:48.119" at bounding box center [289, 78] width 455 height 24
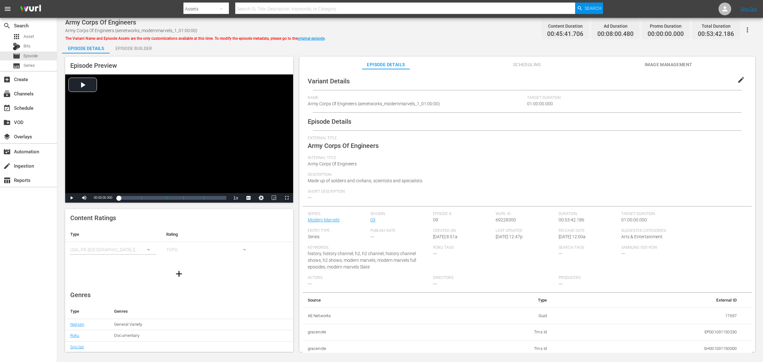
click at [129, 47] on div "Episode Builder" at bounding box center [134, 48] width 48 height 15
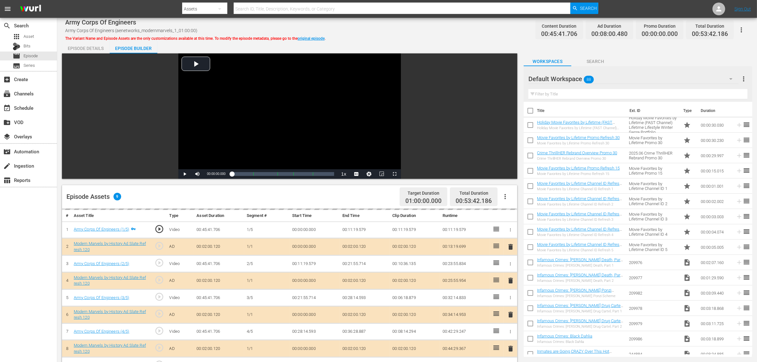
click at [458, 32] on div "Army Corps Of Engineers Army Corps Of Engineers (aenetworks_modernmarvels_1_01:…" at bounding box center [407, 30] width 684 height 14
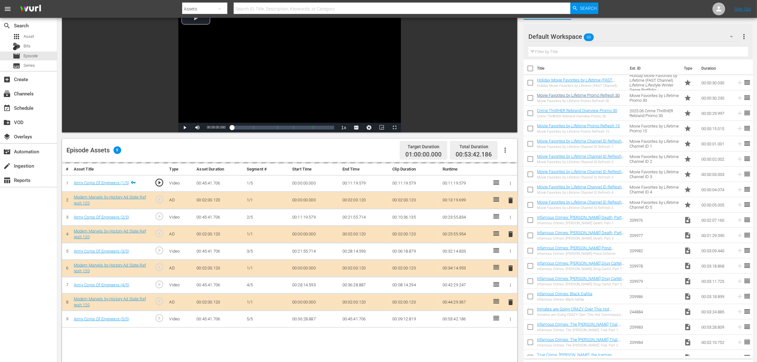
scroll to position [159, 0]
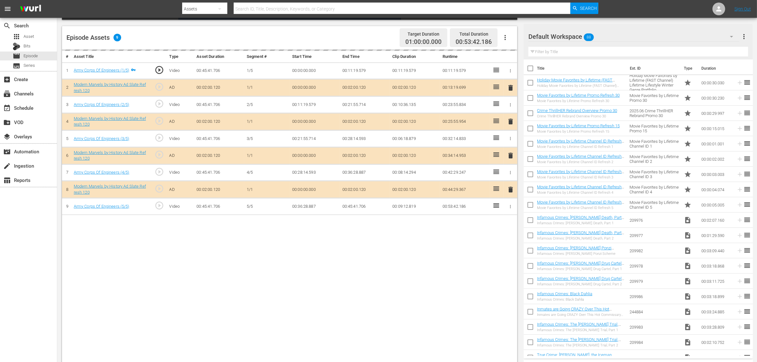
click at [603, 39] on div "Default Workspace 88" at bounding box center [634, 37] width 211 height 18
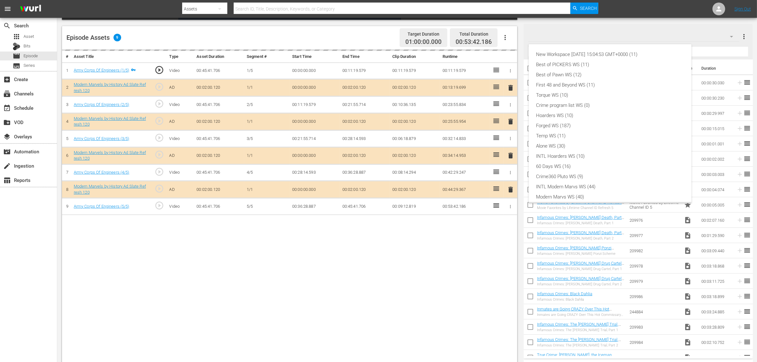
scroll to position [14, 0]
click at [581, 184] on div "Modern Marvs WS (40)" at bounding box center [611, 183] width 148 height 10
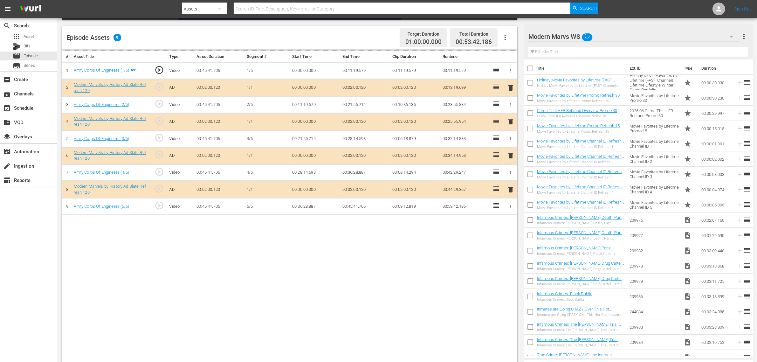
click at [439, 281] on div "New Workspace [DATE] 15:04:53 GMT+0000 (11) Best of PICKERS WS (11) Best of Paw…" at bounding box center [378, 181] width 757 height 362
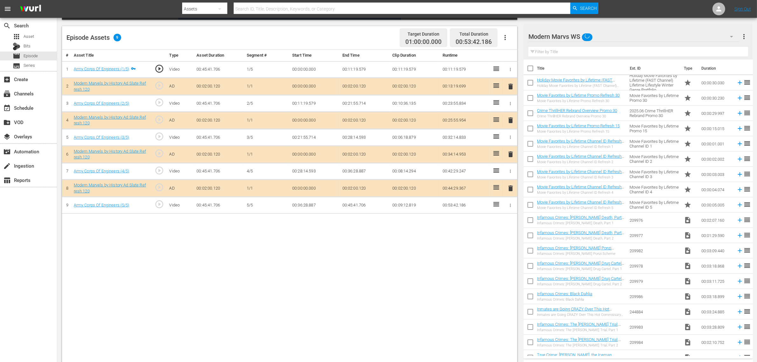
click at [511, 154] on span "delete" at bounding box center [511, 154] width 8 height 8
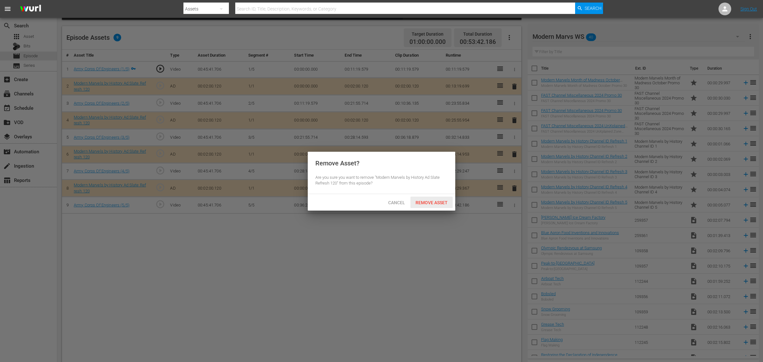
click at [434, 203] on span "Remove Asset" at bounding box center [432, 202] width 42 height 5
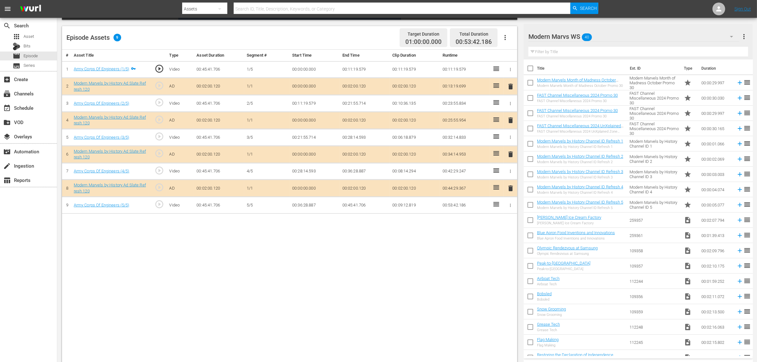
click at [356, 33] on div "Episode Assets 8 Target Duration 01:00:00.000 Total Duration 00:51:42.066" at bounding box center [289, 38] width 455 height 24
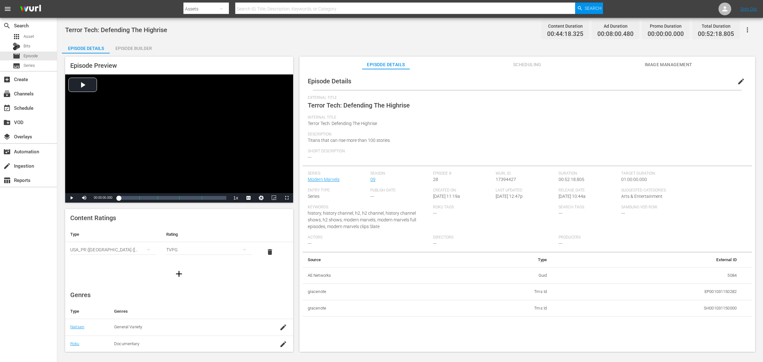
click at [126, 48] on div "Episode Builder" at bounding box center [134, 48] width 48 height 15
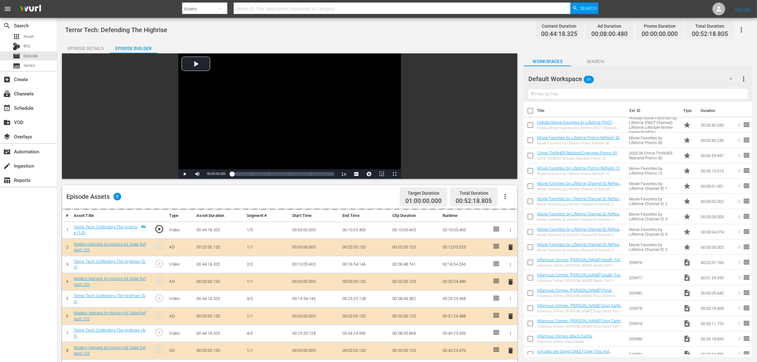
click at [482, 36] on div "Terror Tech: Defending The Highrise Content Duration 00:44:18.325 Ad Duration 0…" at bounding box center [407, 30] width 684 height 14
click at [608, 81] on div "Default Workspace 88" at bounding box center [634, 79] width 210 height 18
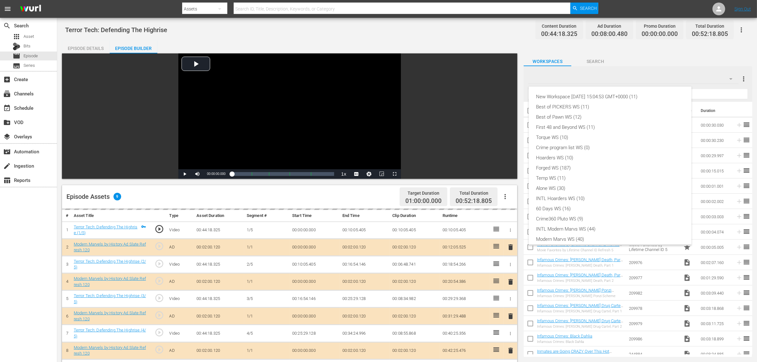
scroll to position [14, 0]
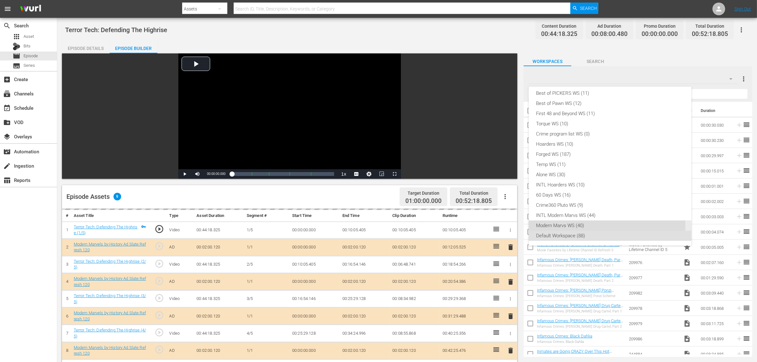
click at [565, 223] on div "Modern Marvs WS (40)" at bounding box center [611, 225] width 148 height 10
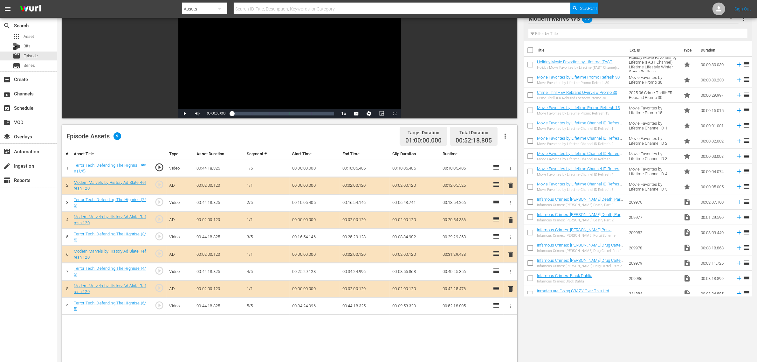
scroll to position [165, 0]
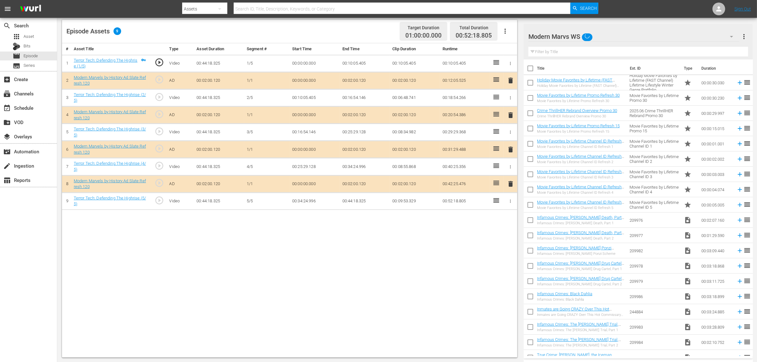
click at [511, 150] on span "delete" at bounding box center [511, 150] width 8 height 8
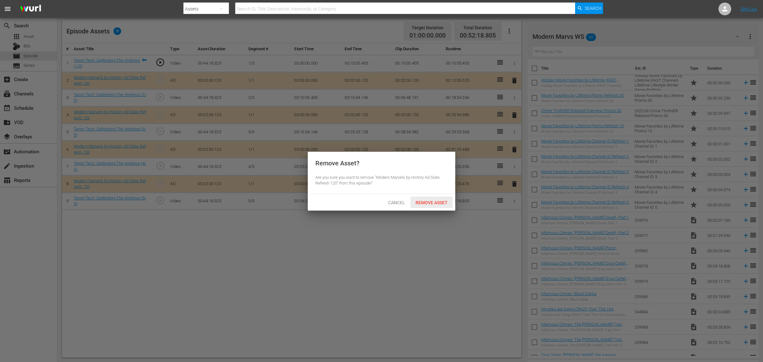
click at [438, 196] on div "Cancel Remove Asset" at bounding box center [382, 202] width 148 height 17
click at [433, 202] on span "Remove Asset" at bounding box center [432, 202] width 42 height 5
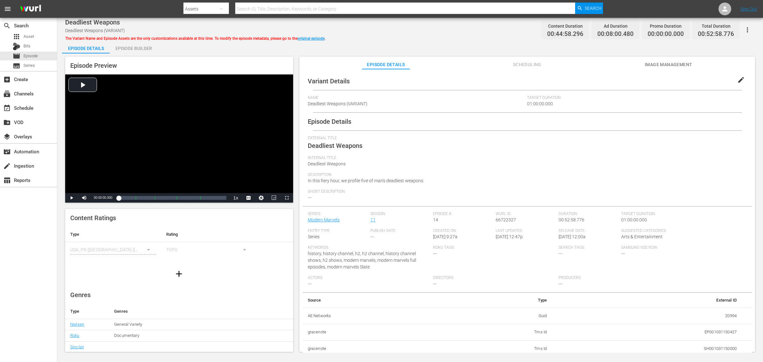
click at [120, 48] on div "Episode Builder" at bounding box center [134, 48] width 48 height 15
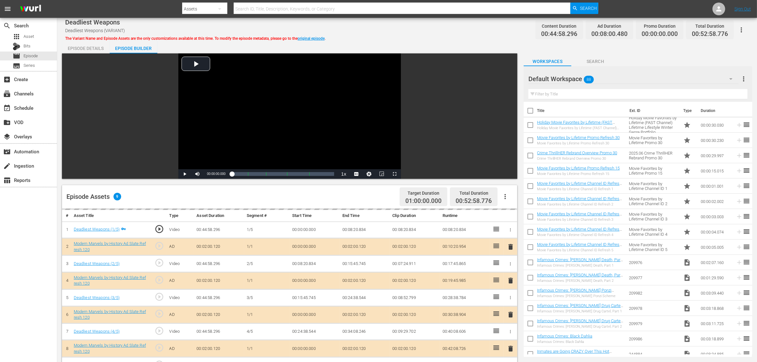
click at [439, 45] on div "Episode Details Episode Builder Episode Preview Video Player is loading. Play V…" at bounding box center [407, 282] width 690 height 482
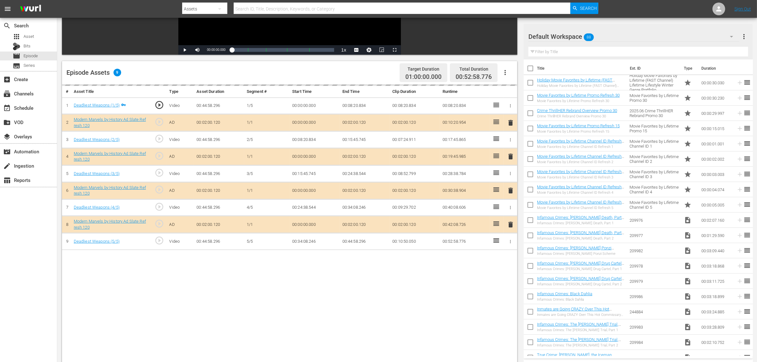
scroll to position [159, 0]
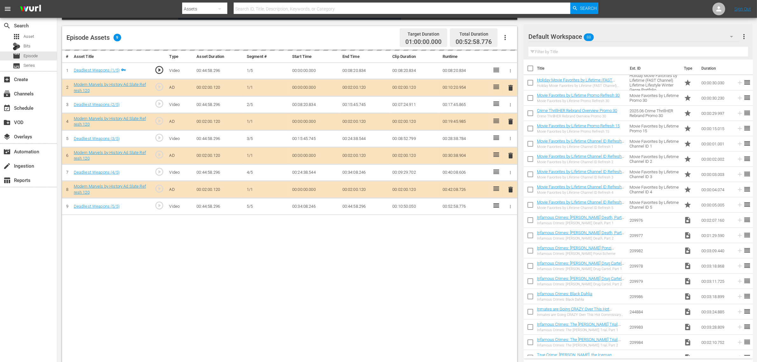
click at [610, 38] on div "Default Workspace 88" at bounding box center [634, 37] width 211 height 18
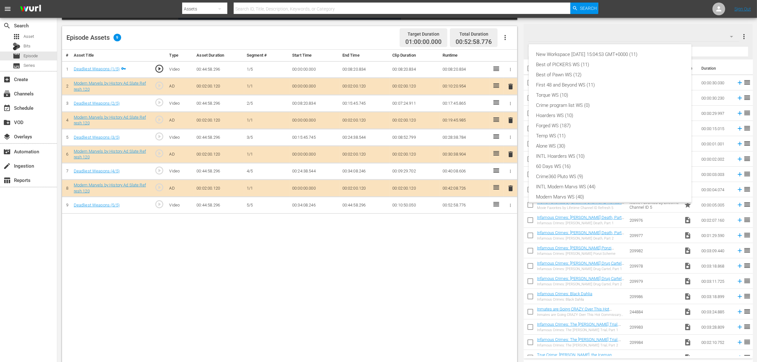
scroll to position [14, 0]
click at [587, 184] on div "Modern Marvs WS (40)" at bounding box center [611, 183] width 148 height 10
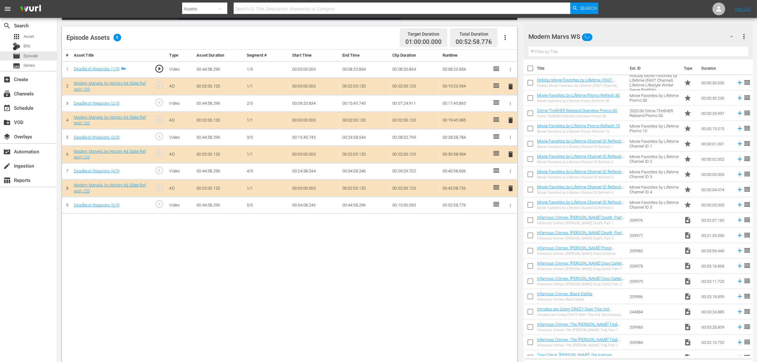
click at [364, 289] on div "New Workspace [DATE] 15:04:53 GMT+0000 (11) Best of PICKERS WS (11) Best of Paw…" at bounding box center [378, 181] width 757 height 362
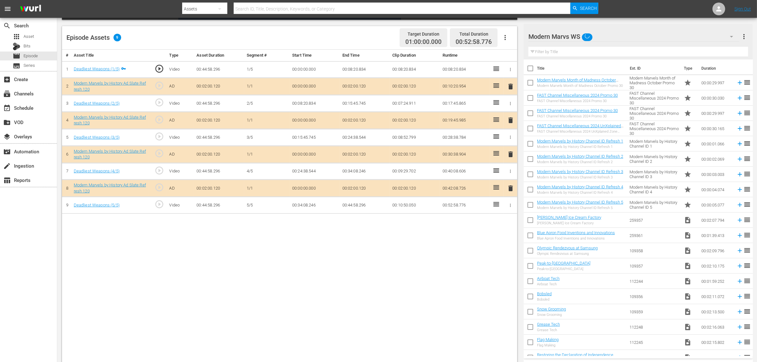
click at [372, 38] on div "Episode Assets 9 Target Duration 01:00:00.000 Total Duration 00:52:58.776" at bounding box center [289, 38] width 455 height 24
click at [509, 151] on span "delete" at bounding box center [511, 154] width 8 height 8
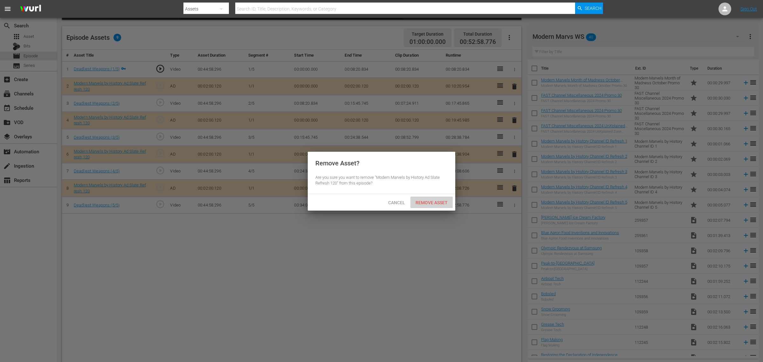
click at [430, 199] on div "Remove Asset" at bounding box center [432, 203] width 42 height 12
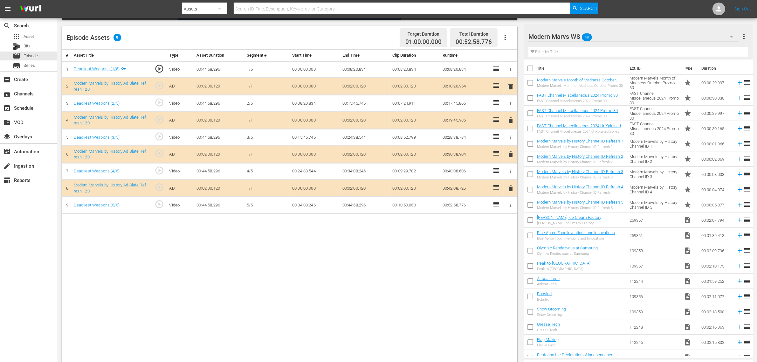
click at [182, 203] on body "menu Search By Assets Search ID, Title, Description, Keywords, or Category Sear…" at bounding box center [378, 22] width 757 height 362
click at [390, 289] on div "# Asset Title Type Asset Duration Segment # Start Time End Time Clip Duration R…" at bounding box center [289, 207] width 455 height 314
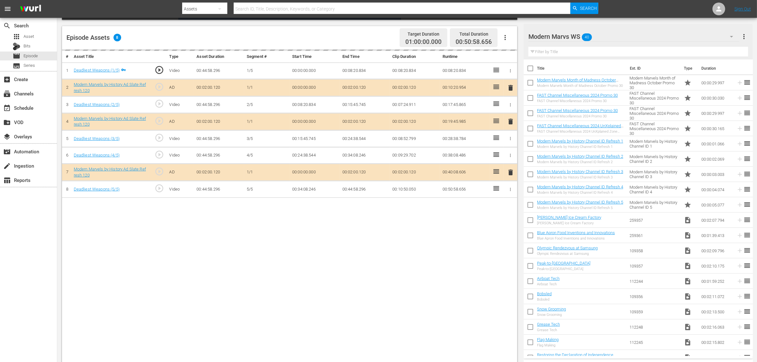
click at [363, 245] on div "# Asset Title Type Asset Duration Segment # Start Time End Time Clip Duration R…" at bounding box center [289, 207] width 455 height 314
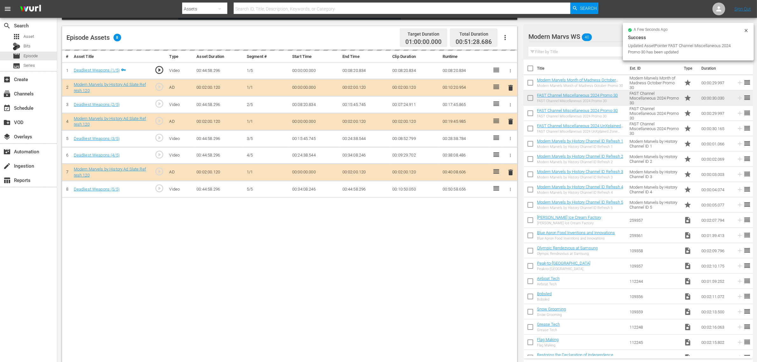
click at [610, 6] on nav "menu Search By Assets Search ID, Title, Description, Keywords, or Category Sear…" at bounding box center [378, 9] width 757 height 18
click at [374, 34] on div "Episode Assets 8 Target Duration 01:00:00.000 Total Duration 00:51:28.686" at bounding box center [289, 38] width 455 height 24
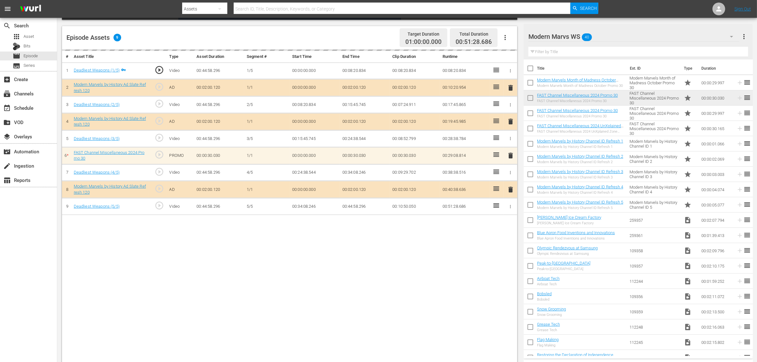
click at [358, 38] on div "Episode Assets 9 Target Duration 01:00:00.000 Total Duration 00:51:28.686" at bounding box center [289, 38] width 455 height 24
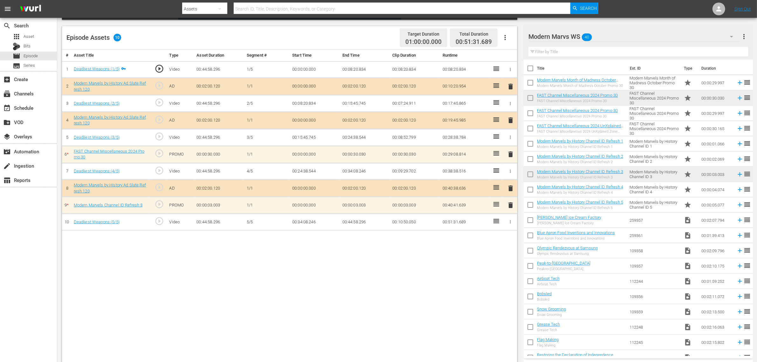
click at [355, 38] on div "Episode Assets 10 Target Duration 01:00:00.000 Total Duration 00:51:31.689" at bounding box center [289, 38] width 455 height 24
click at [336, 253] on div "# Asset Title Type Asset Duration Segment # Start Time End Time Clip Duration R…" at bounding box center [289, 207] width 455 height 314
